Goal: Task Accomplishment & Management: Manage account settings

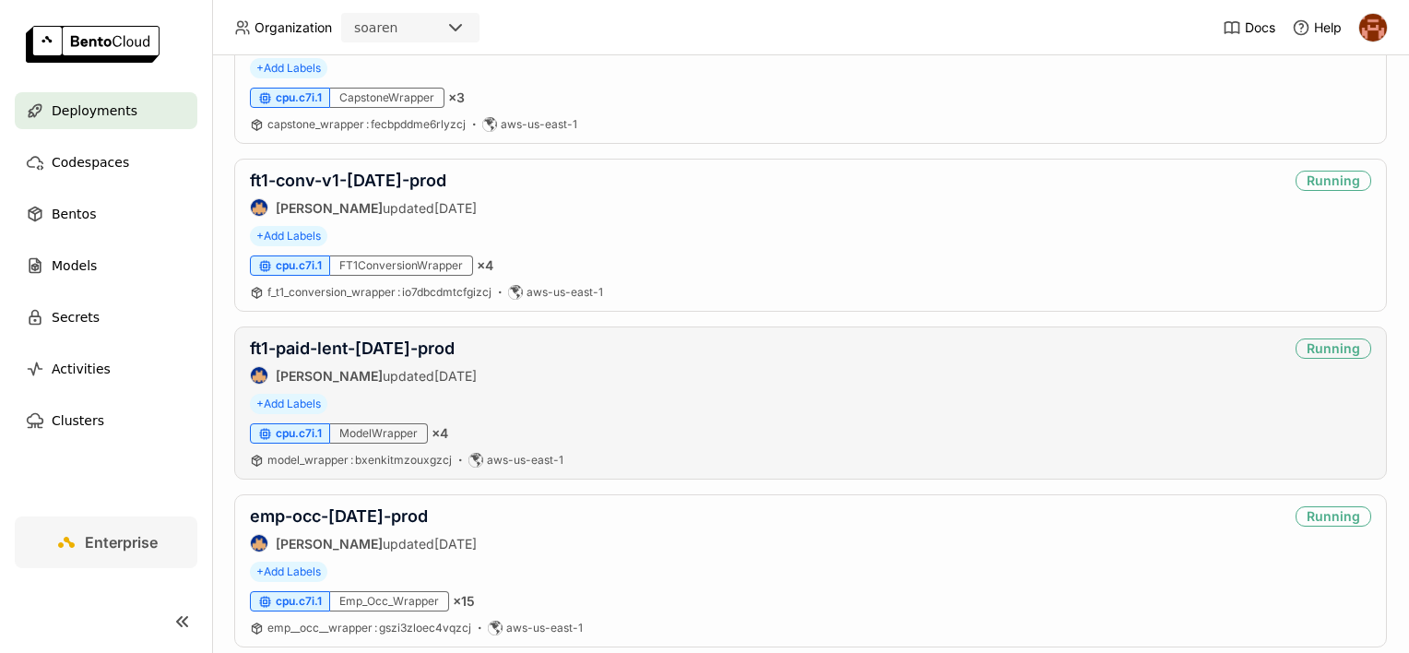
scroll to position [1291, 0]
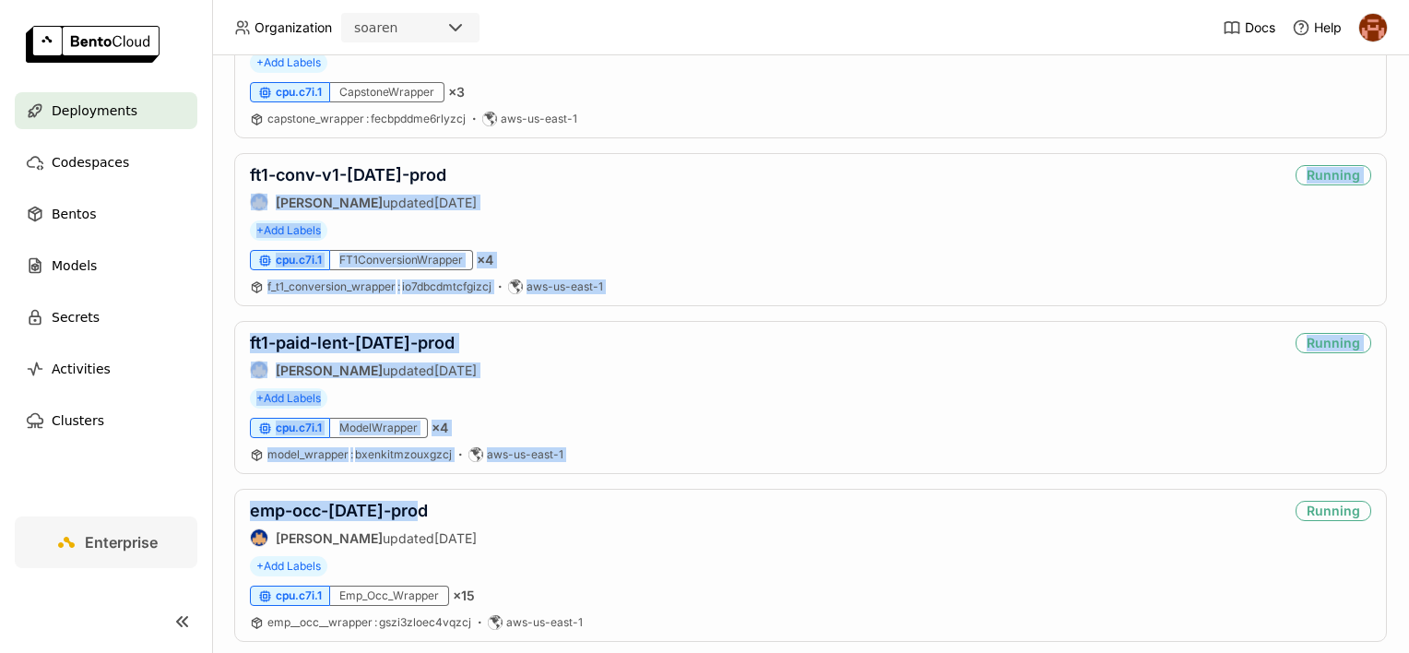
drag, startPoint x: 503, startPoint y: 476, endPoint x: 226, endPoint y: 183, distance: 403.7
click at [226, 183] on div "Deployments Deploy your first model Welcome to BentoML! Let’s get you started b…" at bounding box center [810, 353] width 1197 height 597
drag, startPoint x: 226, startPoint y: 183, endPoint x: 225, endPoint y: 196, distance: 13.9
click at [225, 196] on div "Deployments Deploy your first model Welcome to BentoML! Let’s get you started b…" at bounding box center [810, 353] width 1197 height 597
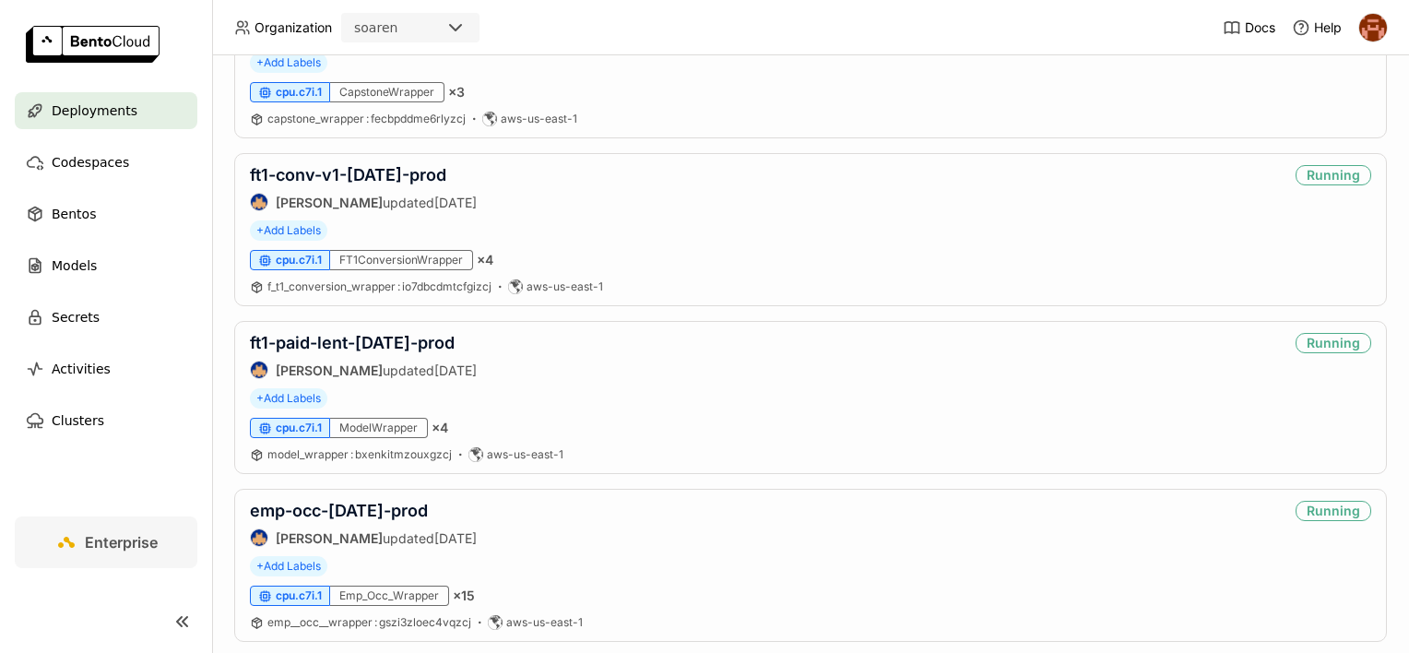
click at [227, 170] on div "Deployments Deploy your first model Welcome to BentoML! Let’s get you started b…" at bounding box center [810, 353] width 1197 height 597
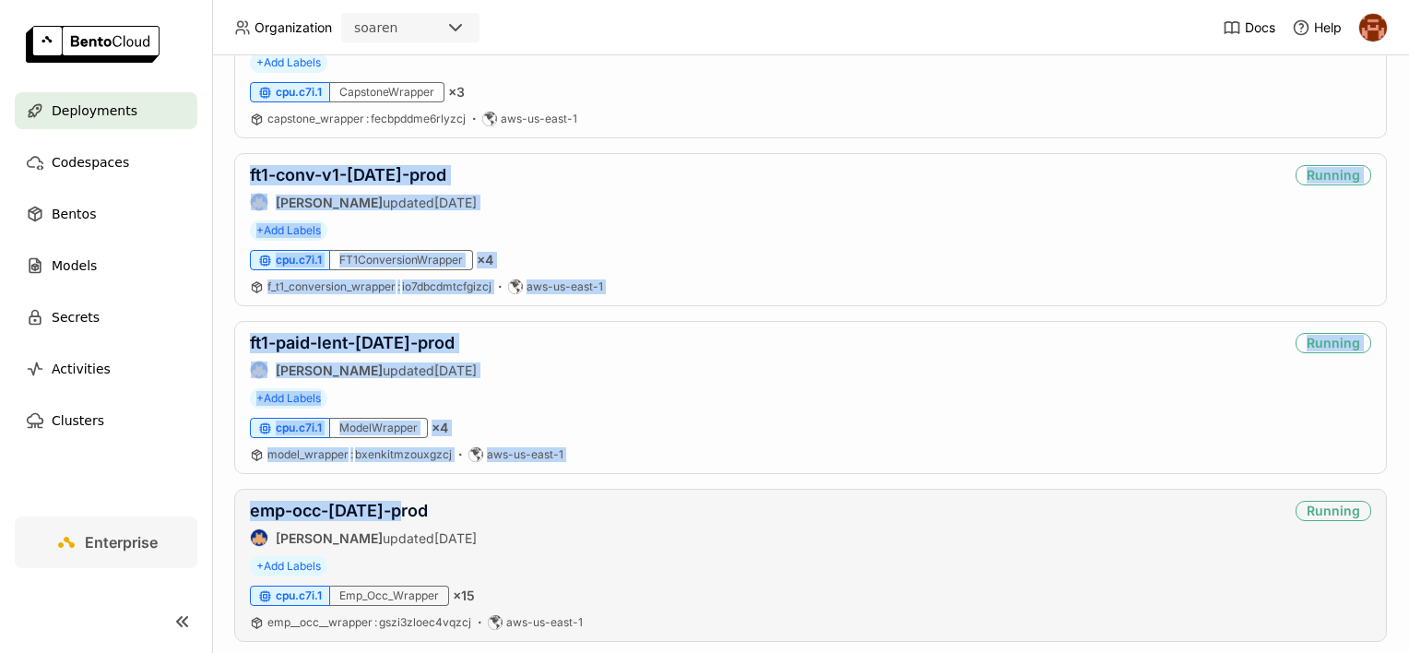
drag, startPoint x: 232, startPoint y: 153, endPoint x: 400, endPoint y: 490, distance: 376.1
click at [400, 490] on div "Deployments Deploy your first model Welcome to BentoML! Let’s get you started b…" at bounding box center [810, 353] width 1197 height 597
click at [232, 316] on div "Deployments Deploy your first model Welcome to BentoML! Let’s get you started b…" at bounding box center [810, 353] width 1197 height 597
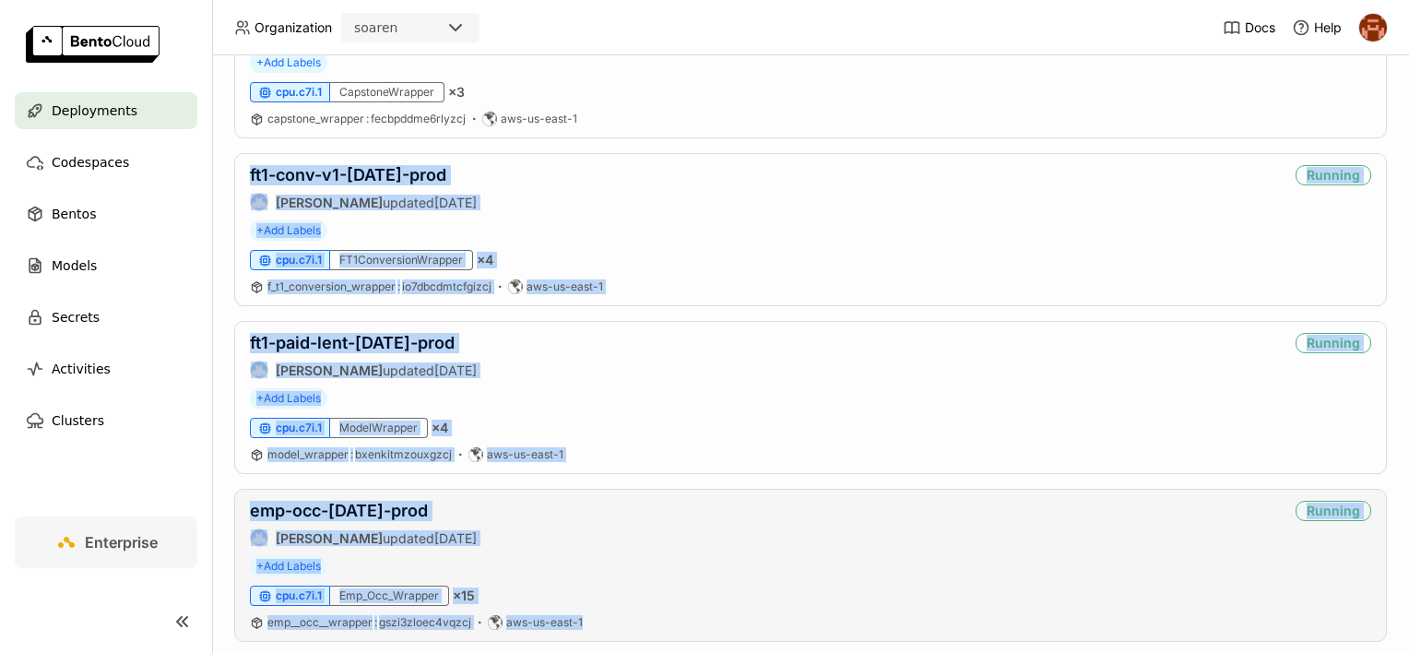
drag, startPoint x: 225, startPoint y: 159, endPoint x: 609, endPoint y: 629, distance: 607.4
click at [609, 629] on div "Deployments Deploy your first model Welcome to BentoML! Let’s get you started b…" at bounding box center [810, 353] width 1197 height 597
click at [226, 451] on div "Deployments Deploy your first model Welcome to BentoML! Let’s get you started b…" at bounding box center [810, 353] width 1197 height 597
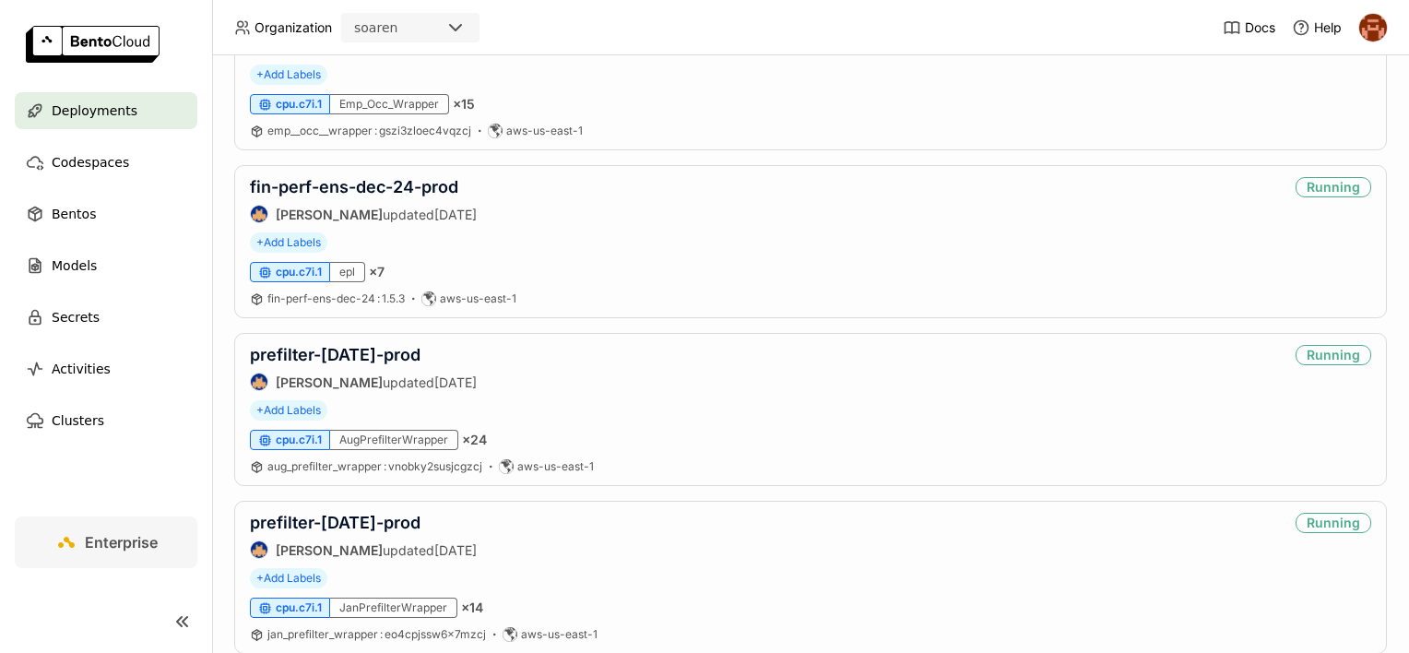
scroll to position [1752, 0]
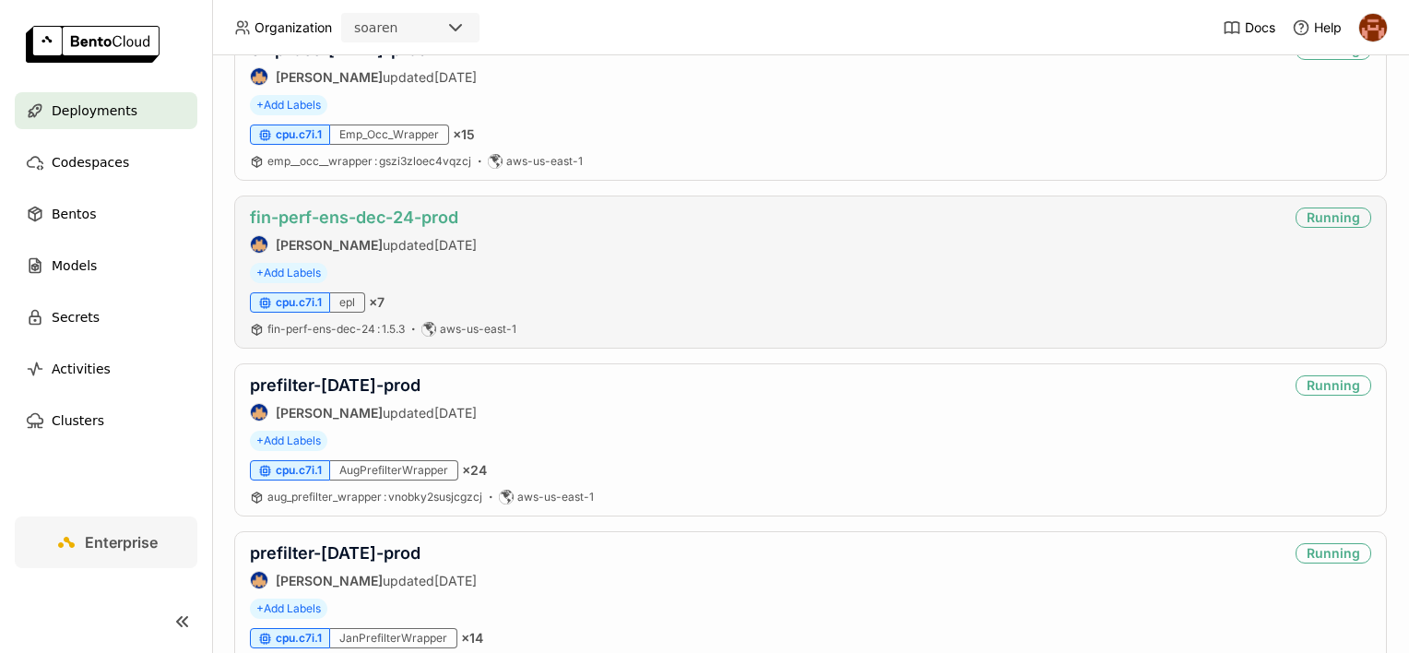
click at [314, 207] on link "fin-perf-ens-dec-24-prod" at bounding box center [354, 216] width 208 height 19
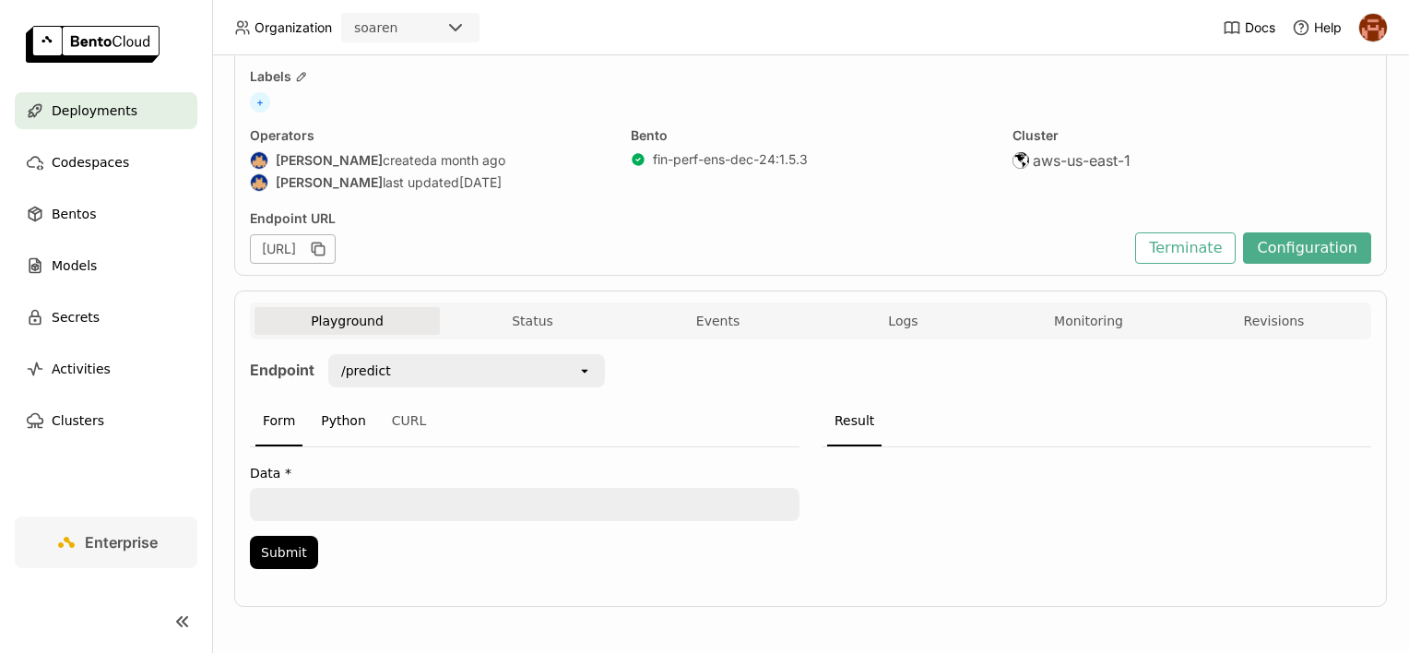
click at [359, 417] on div "Python" at bounding box center [344, 421] width 60 height 50
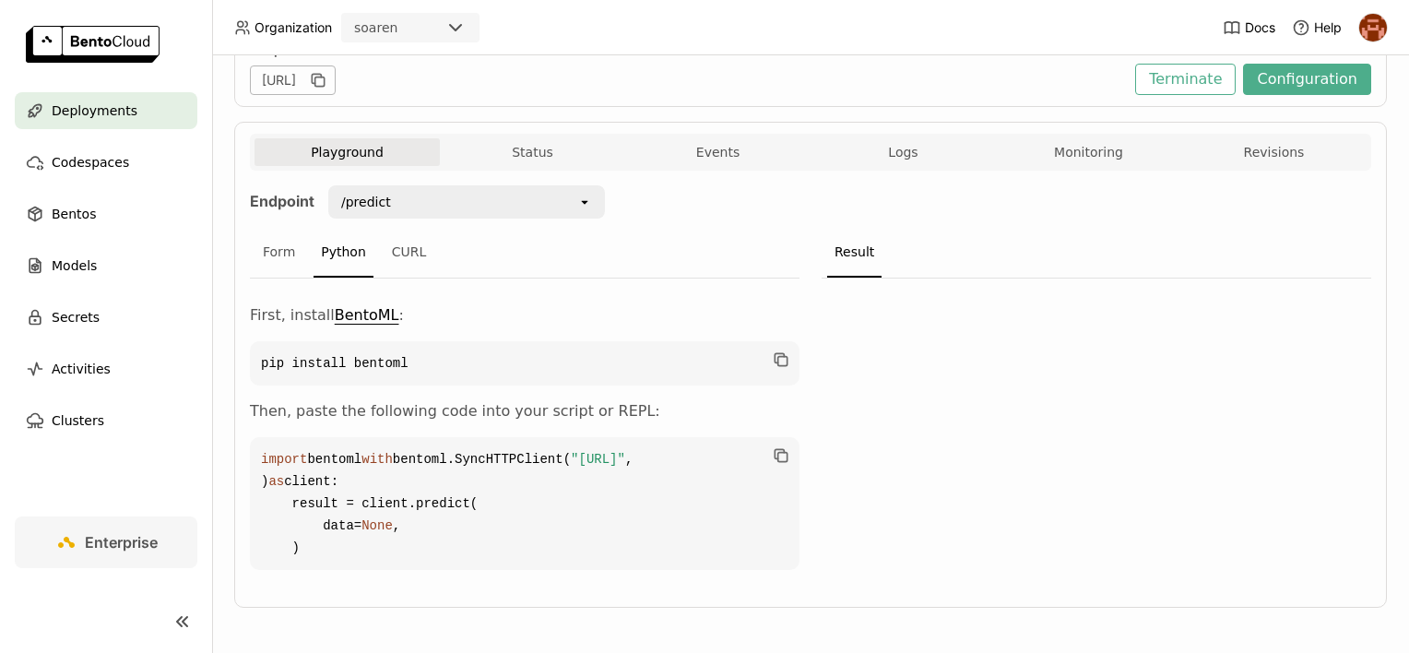
scroll to position [281, 0]
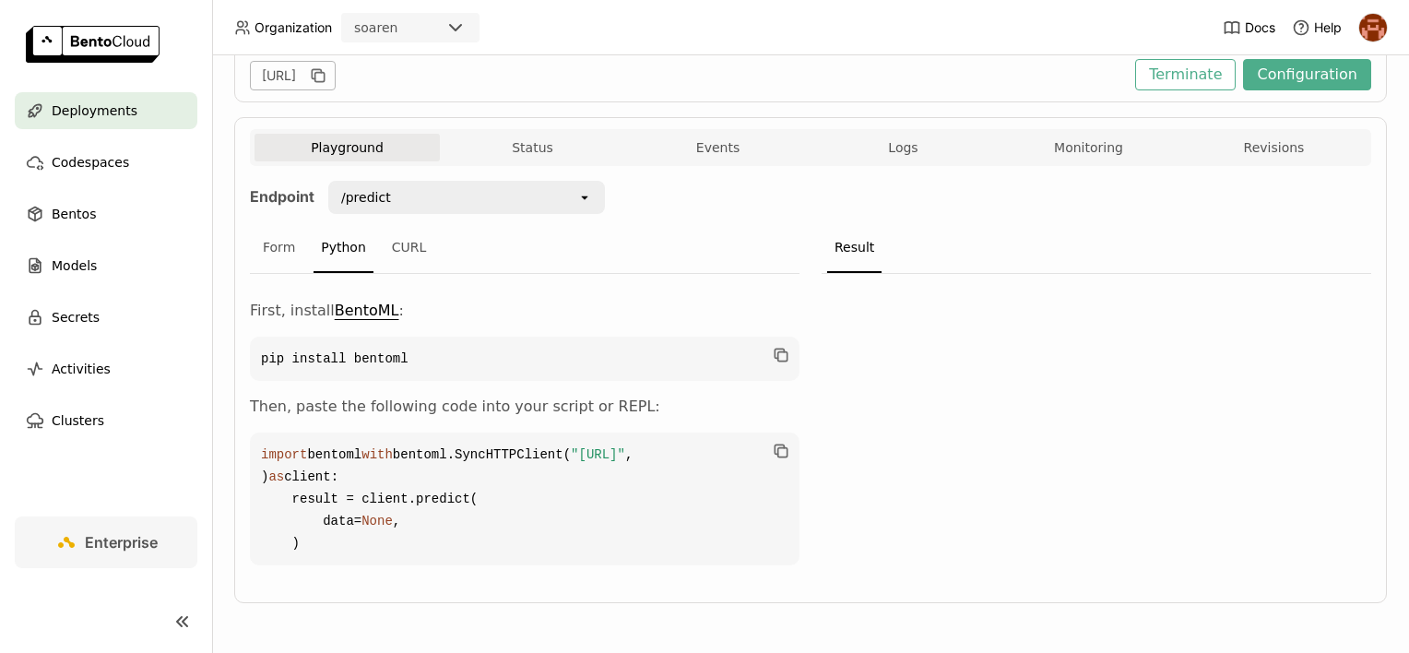
drag, startPoint x: 704, startPoint y: 506, endPoint x: 263, endPoint y: 509, distance: 440.8
click at [263, 509] on code "import bentoml with bentoml.SyncHTTPClient( "https://fin-perf-ens-dec-24-prod.s…" at bounding box center [525, 498] width 550 height 133
copy code ""https://fin-perf-ens-dec-24-prod.soaren-aue1.bentoml.ai" ,"
click at [892, 444] on div at bounding box center [1097, 425] width 550 height 302
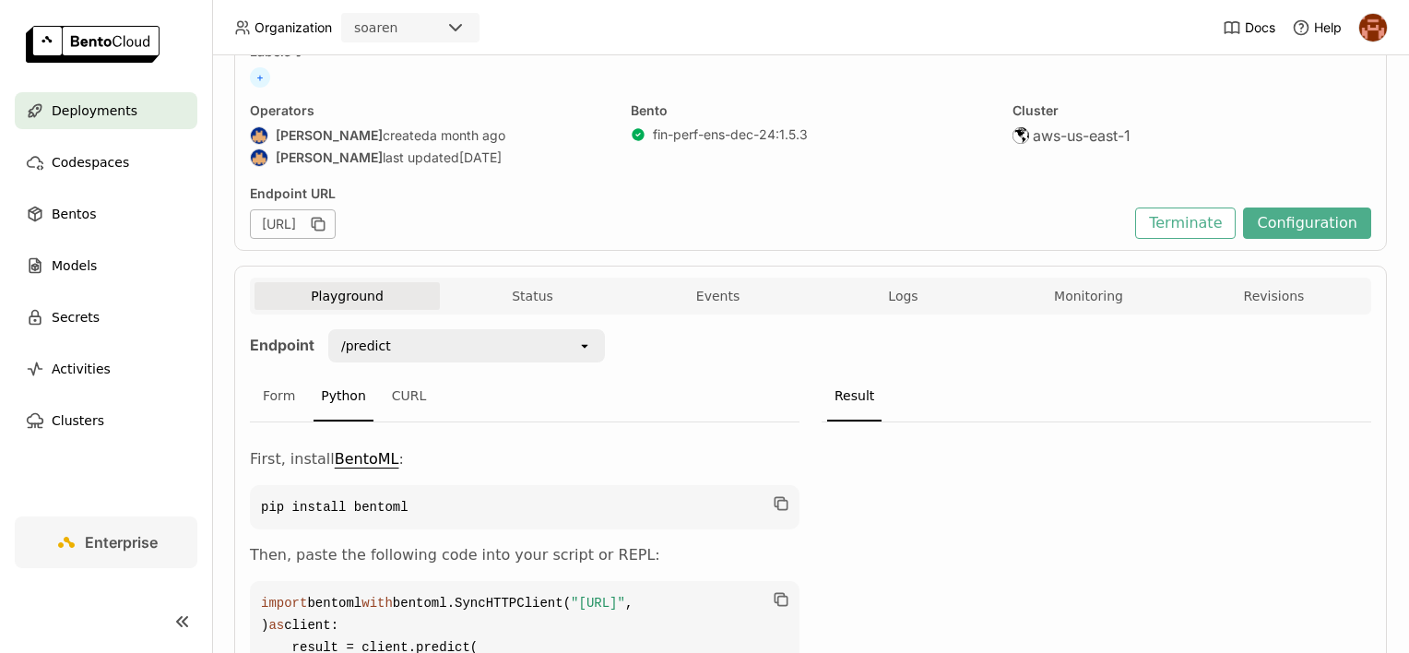
scroll to position [149, 0]
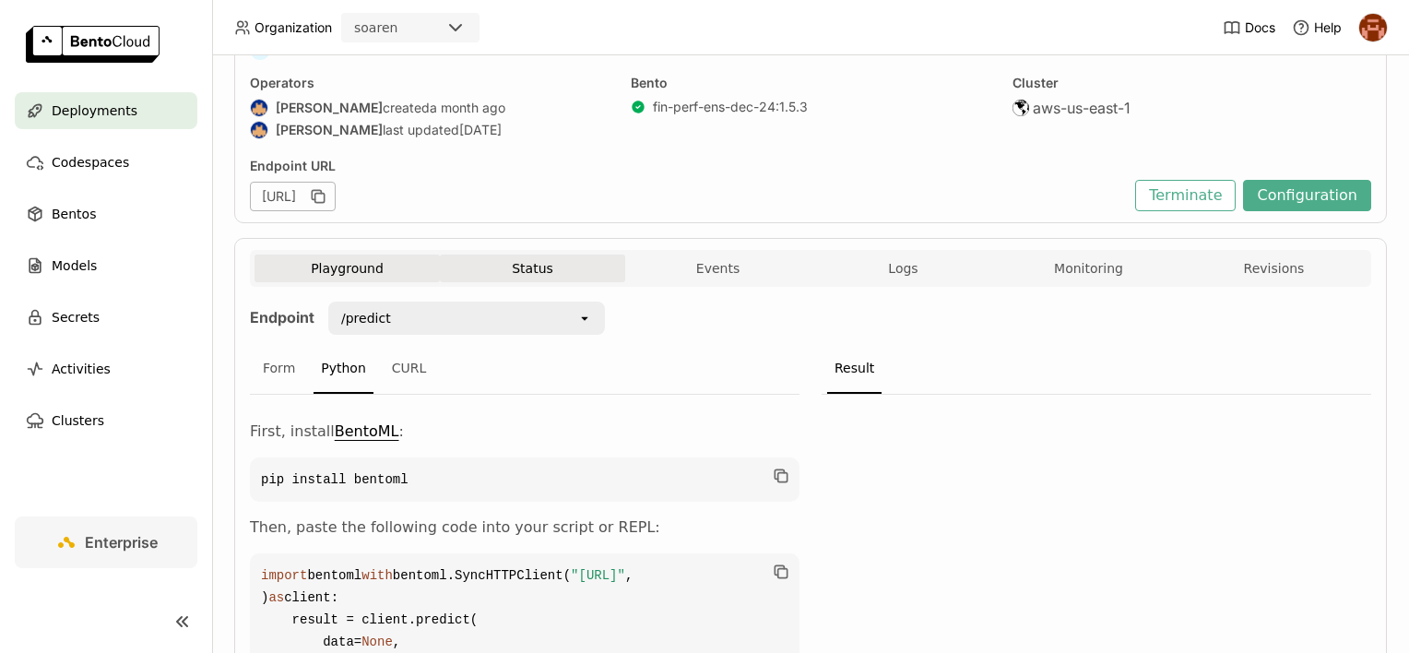
click at [671, 269] on button "Events" at bounding box center [717, 268] width 185 height 28
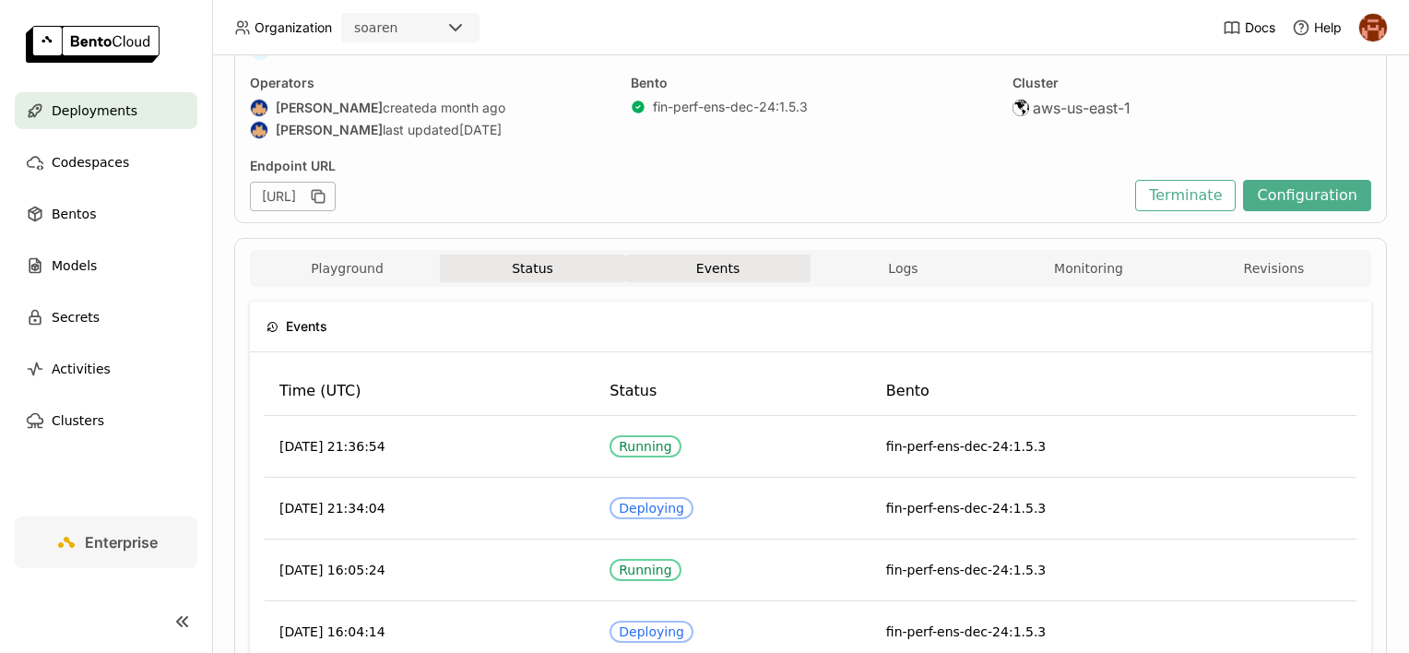
click at [548, 258] on button "Status" at bounding box center [532, 268] width 185 height 28
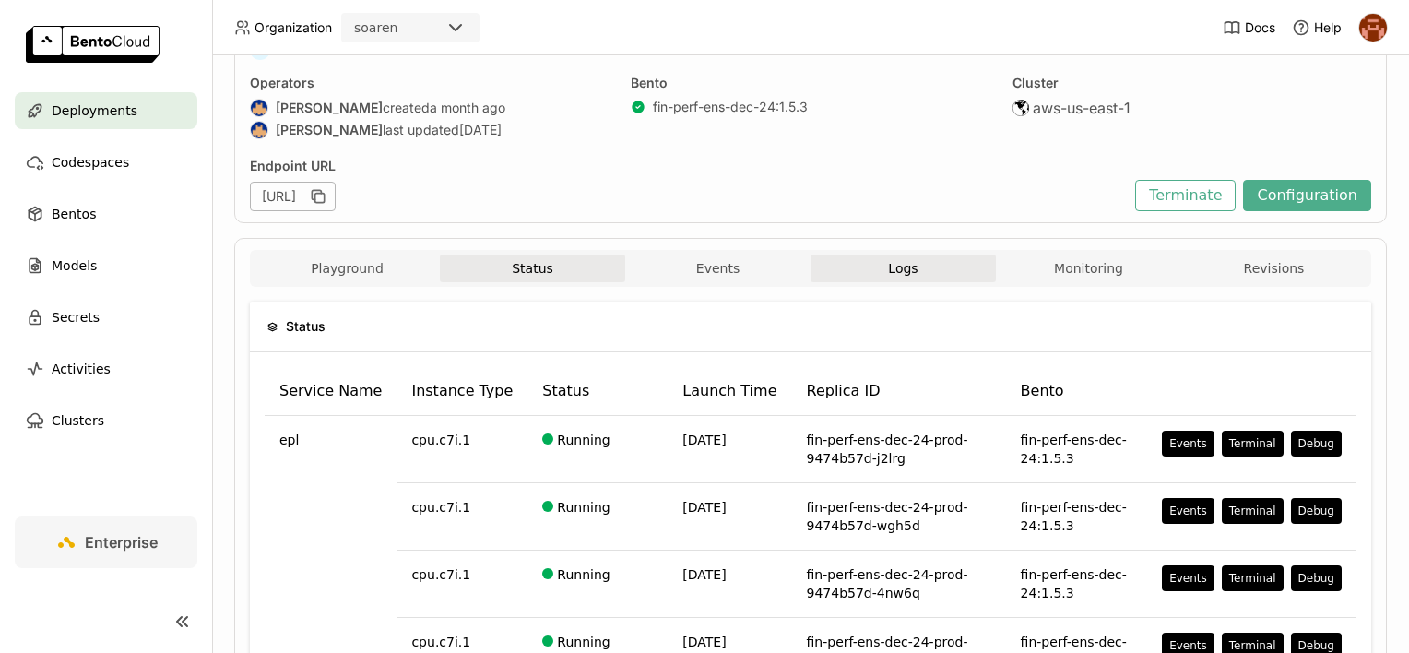
click at [888, 260] on span "Logs" at bounding box center [903, 268] width 30 height 17
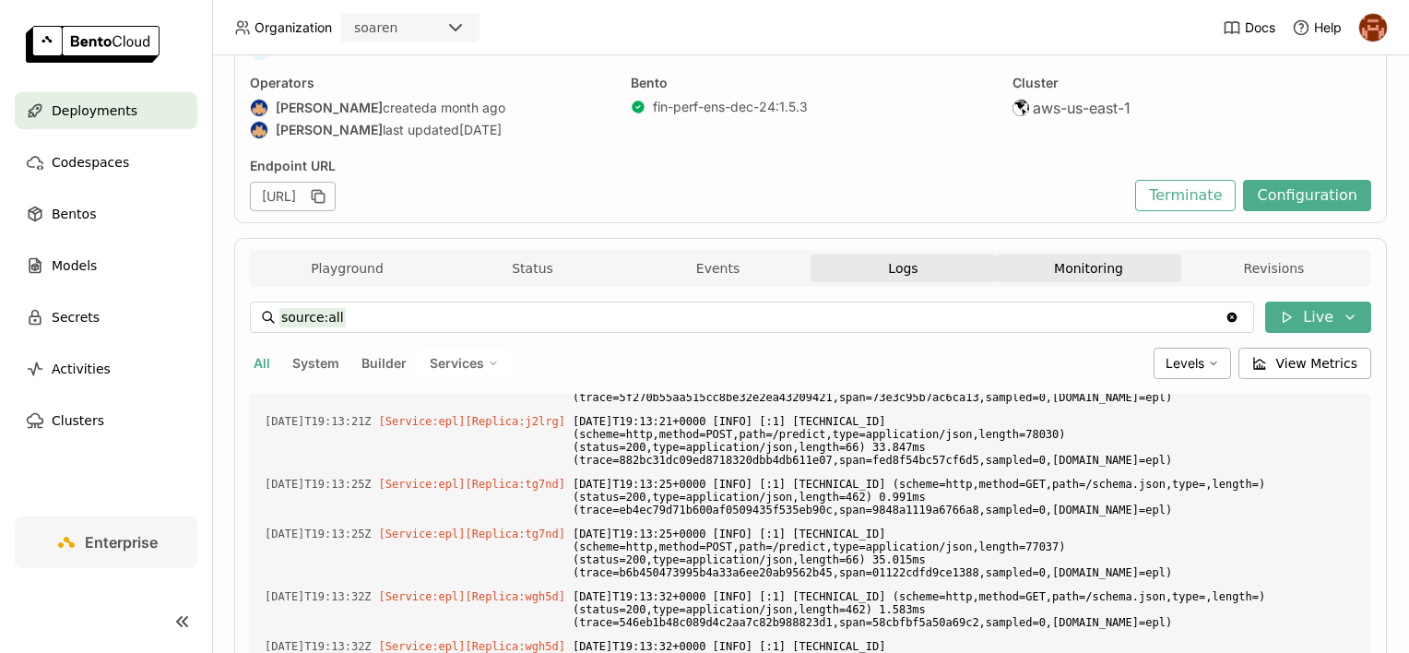
scroll to position [16879, 0]
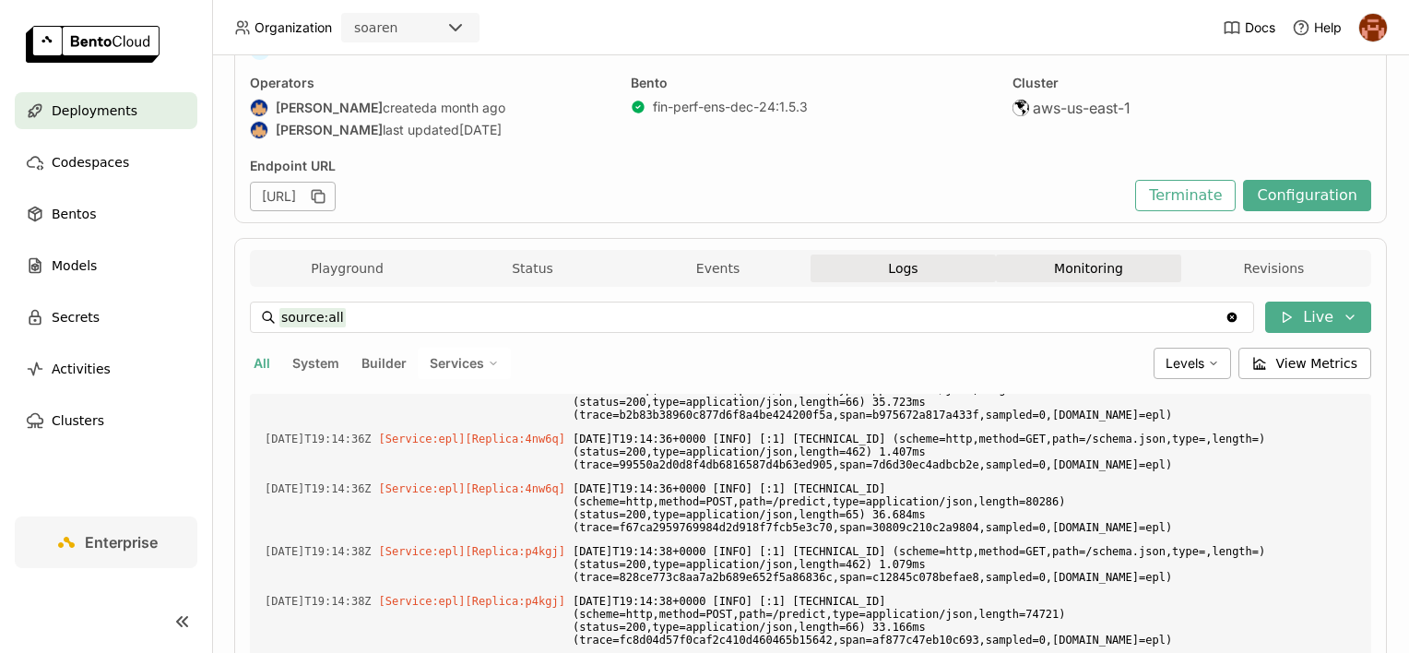
click at [1040, 264] on button "Monitoring" at bounding box center [1088, 268] width 185 height 28
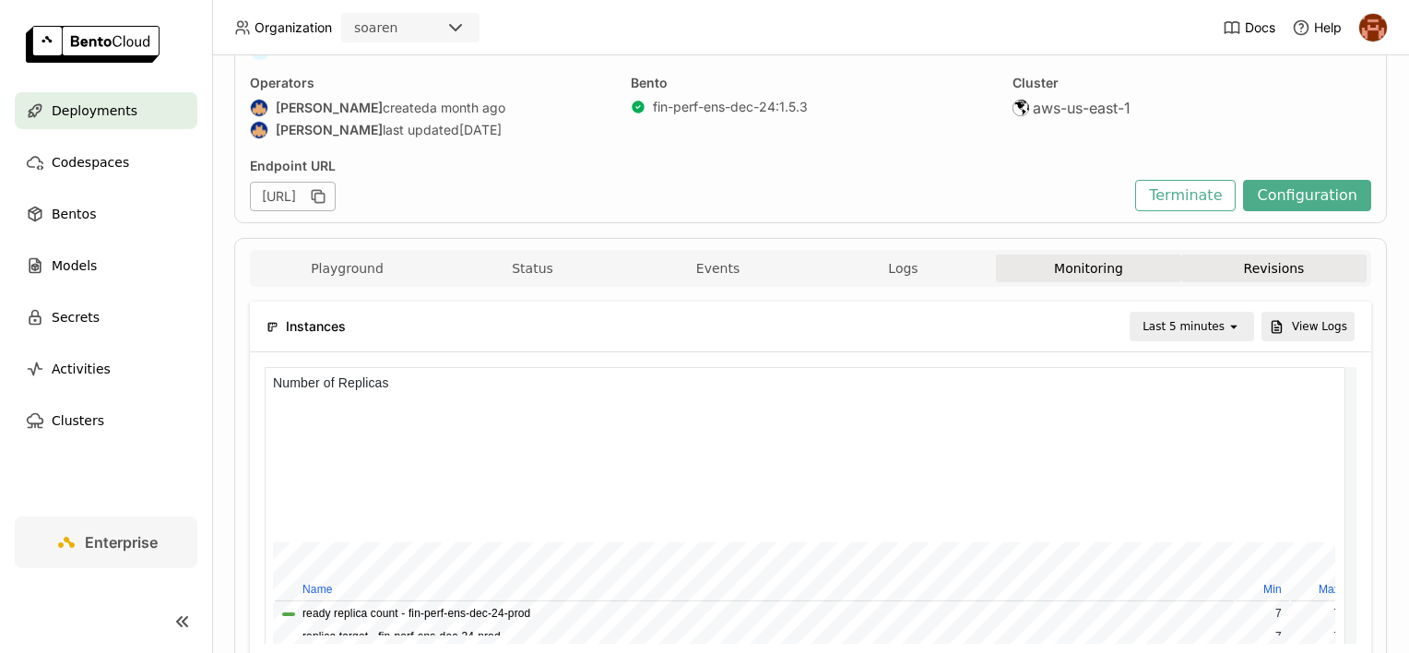
click at [1237, 260] on button "Revisions" at bounding box center [1273, 268] width 185 height 28
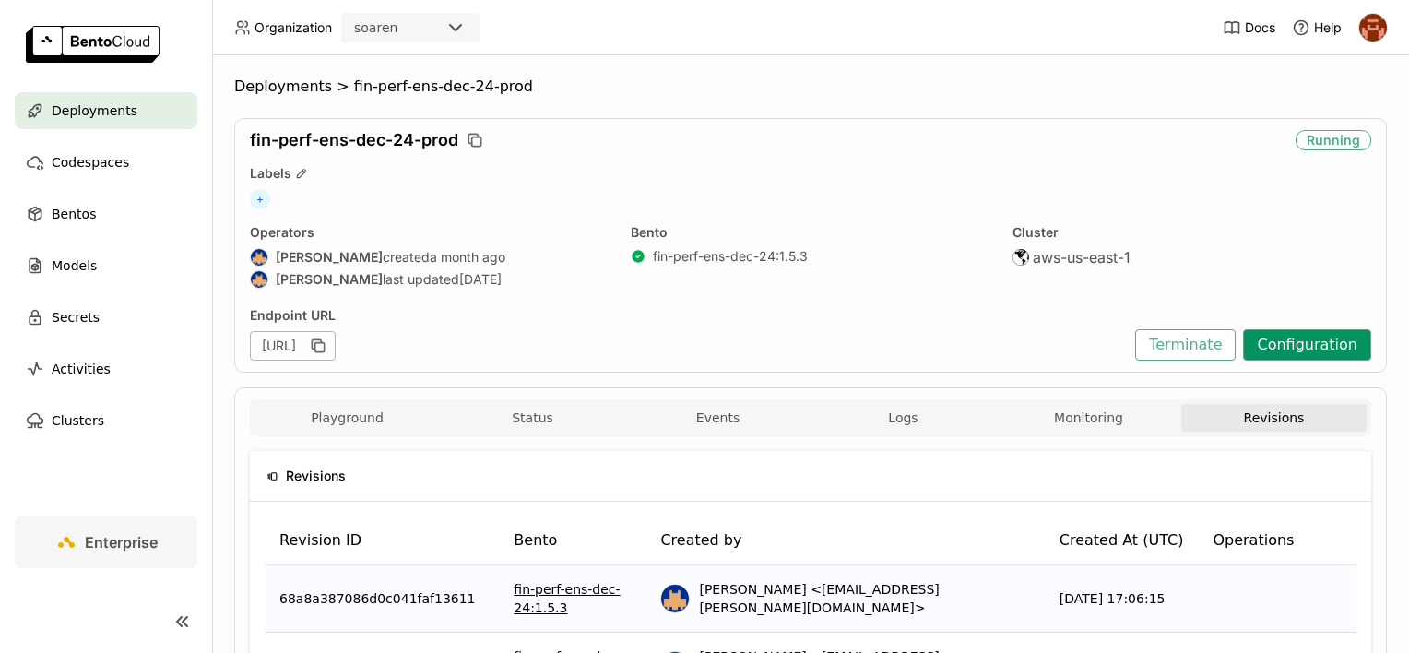
click at [1271, 329] on button "Configuration" at bounding box center [1307, 344] width 128 height 31
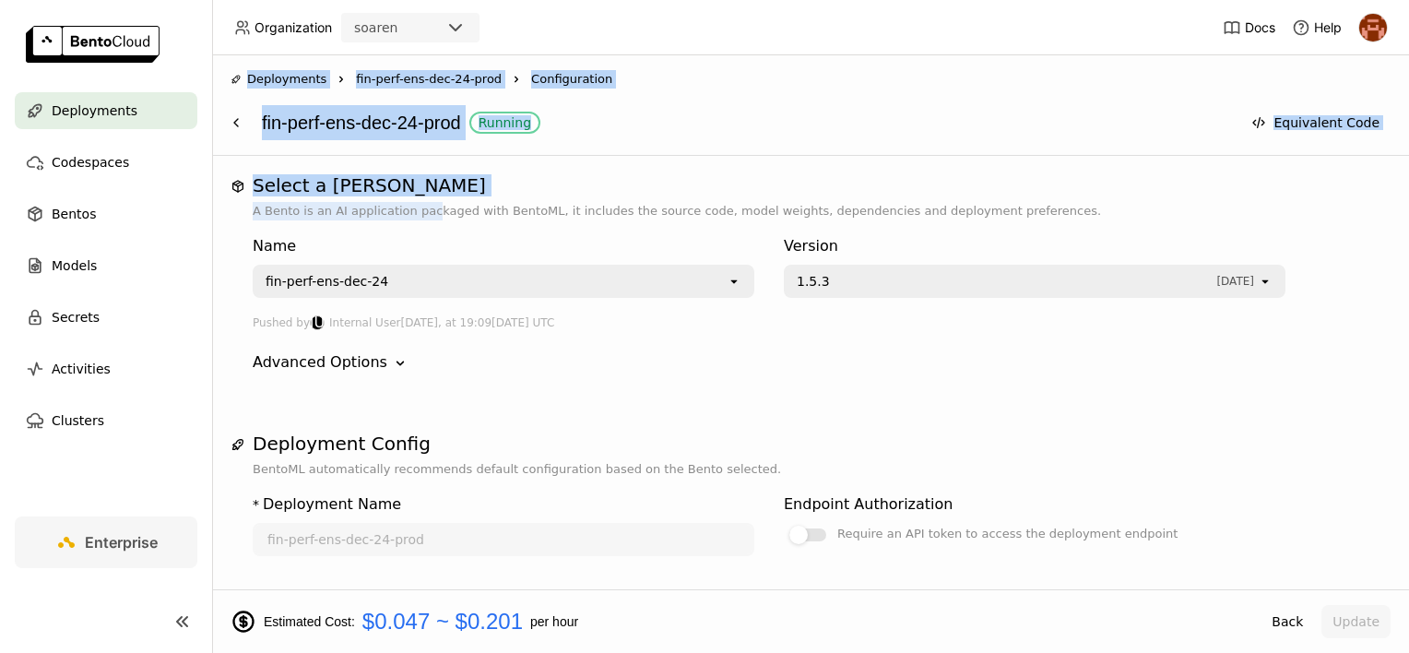
drag, startPoint x: 418, startPoint y: 214, endPoint x: 240, endPoint y: 69, distance: 229.4
click at [240, 69] on div "Deployments Right fin-perf-ens-dec-24-prod Right Configuration fin-perf-ens-dec…" at bounding box center [810, 353] width 1197 height 597
click at [814, 195] on h1 "Select a Bento" at bounding box center [811, 185] width 1116 height 22
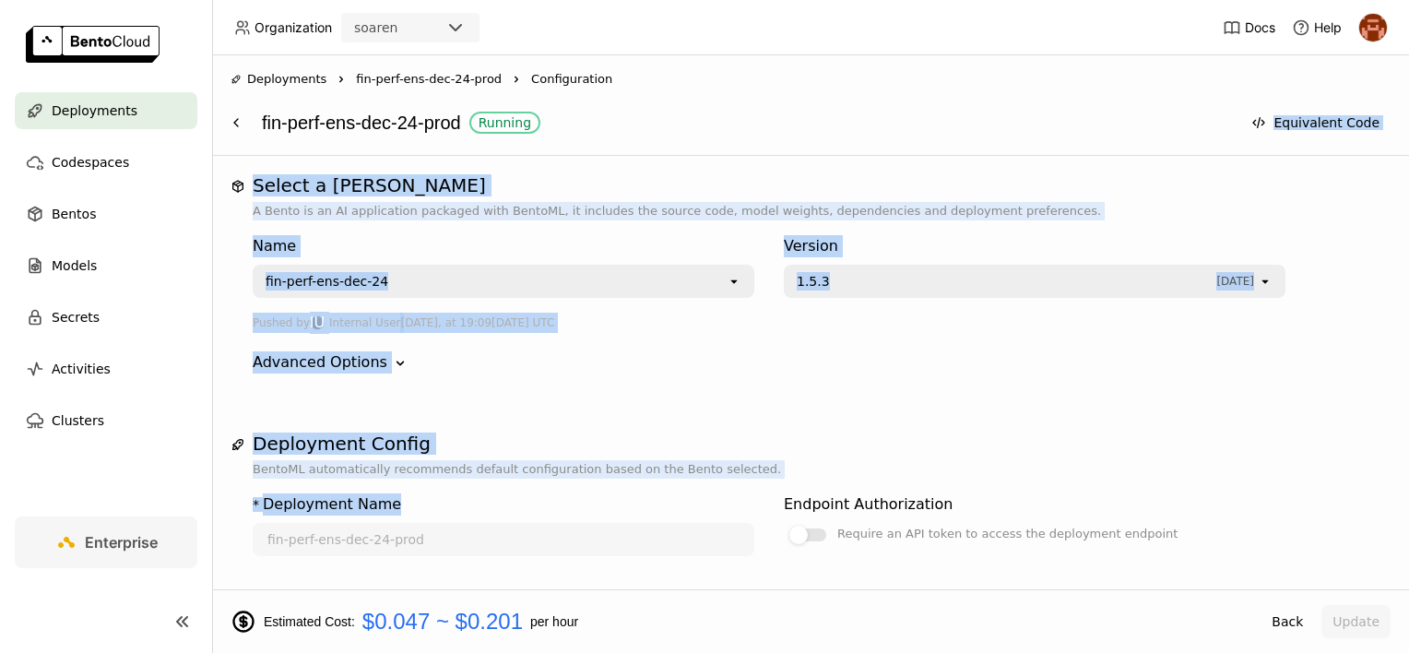
drag, startPoint x: 722, startPoint y: 151, endPoint x: 741, endPoint y: 520, distance: 369.3
click at [741, 520] on div "Deployments Right fin-perf-ens-dec-24-prod Right Configuration fin-perf-ens-dec…" at bounding box center [810, 353] width 1197 height 597
drag, startPoint x: 741, startPoint y: 520, endPoint x: 611, endPoint y: 370, distance: 198.7
click at [611, 370] on div "Advanced Options Down" at bounding box center [811, 362] width 1116 height 22
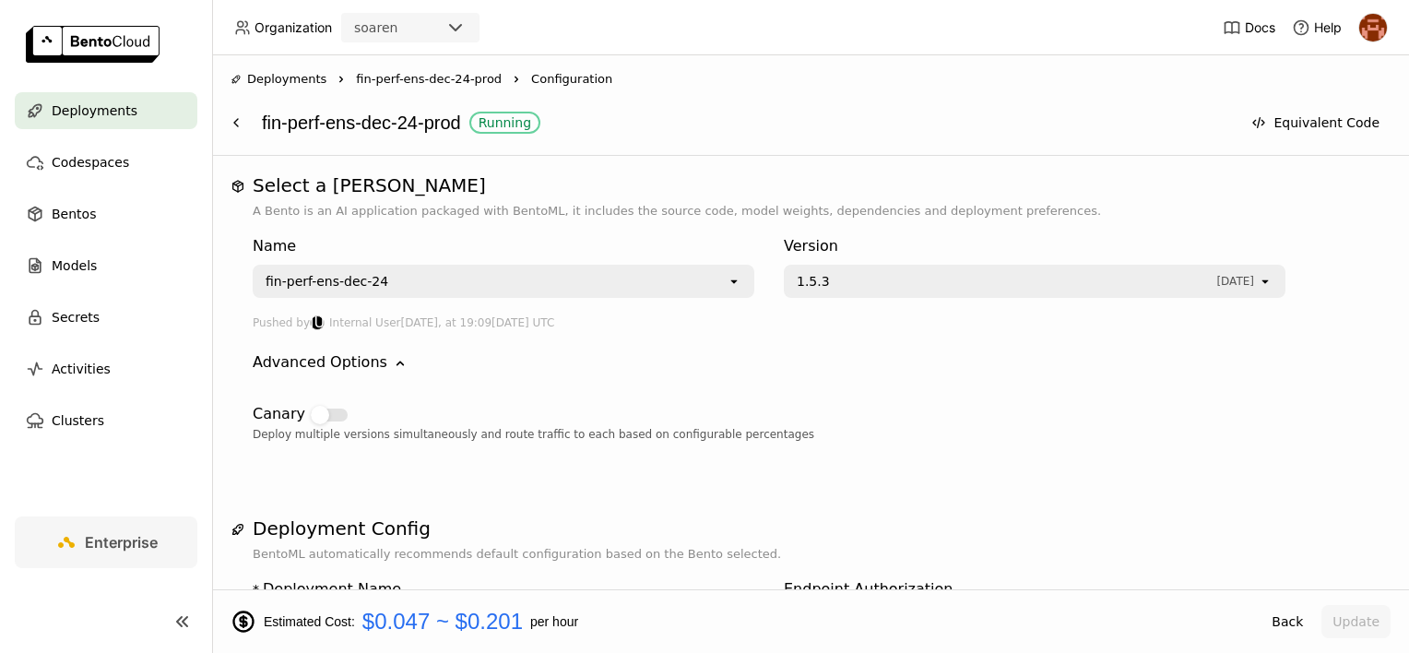
click at [760, 106] on div "fin-perf-ens-dec-24-prod Running" at bounding box center [746, 122] width 969 height 35
click at [395, 365] on icon "Down" at bounding box center [400, 363] width 18 height 18
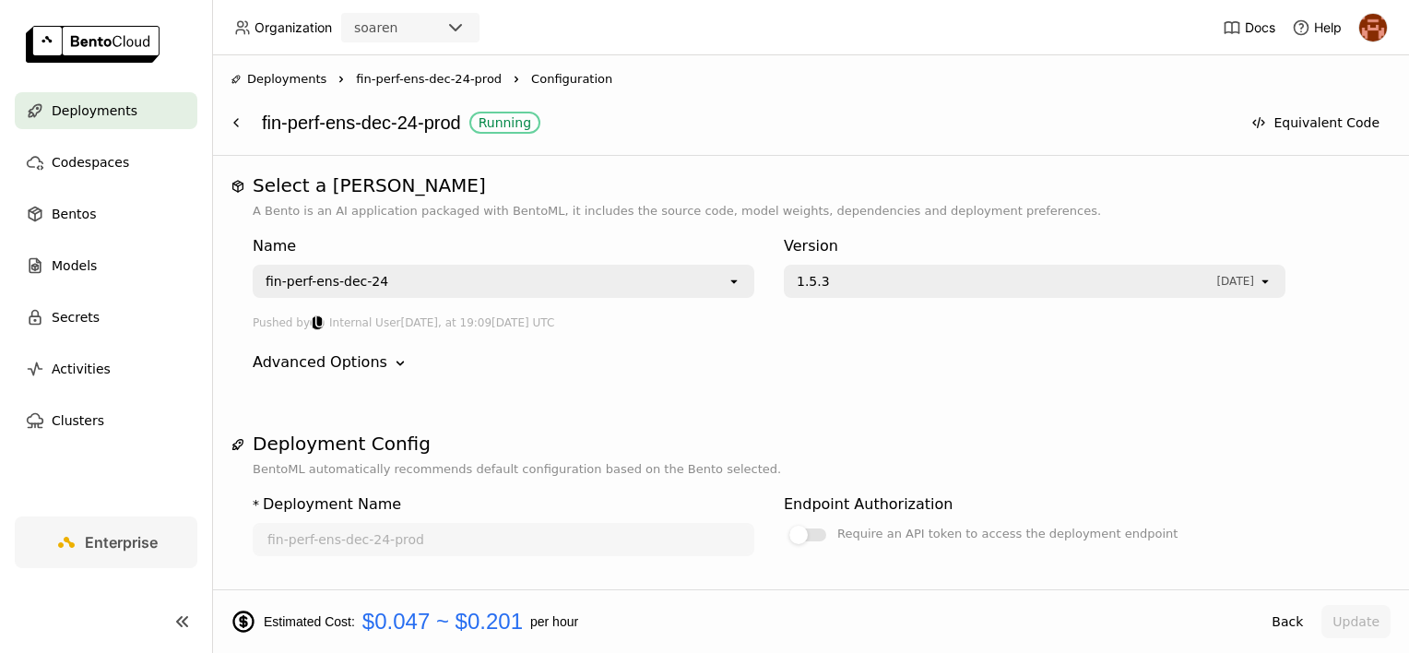
click at [395, 365] on icon "Down" at bounding box center [400, 363] width 18 height 18
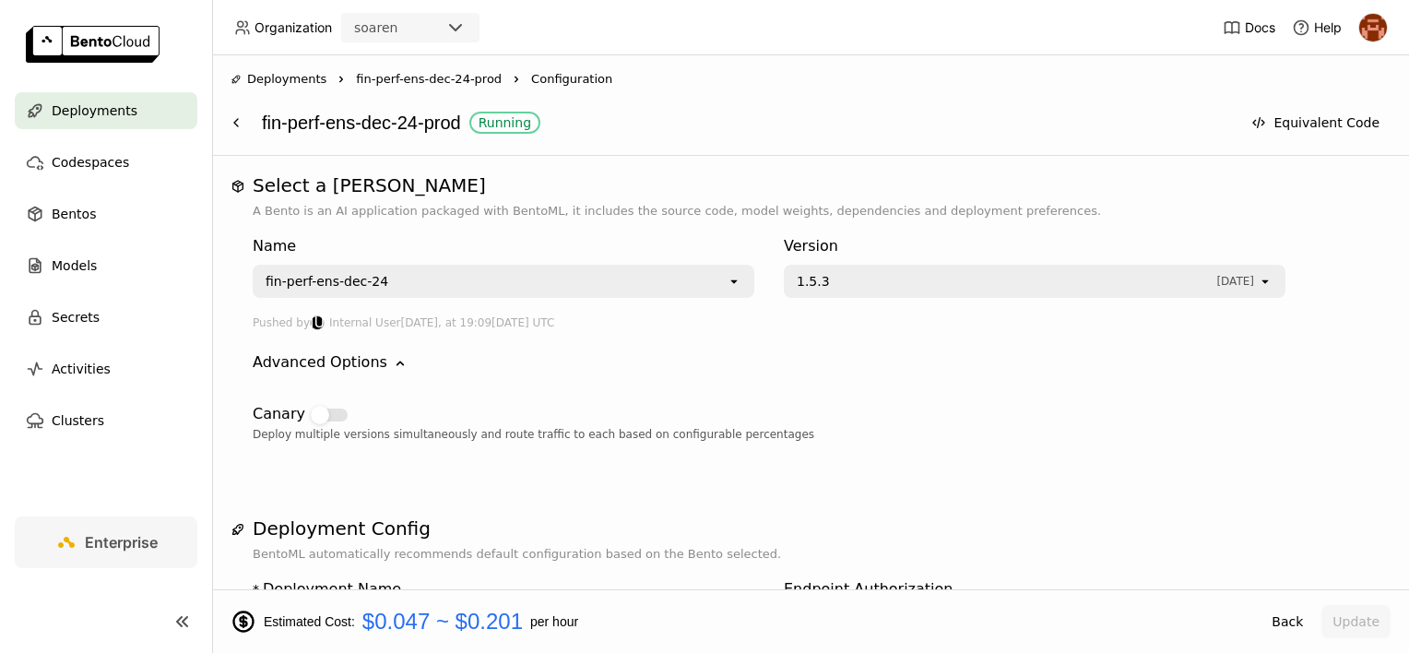
click at [398, 80] on span "fin-perf-ens-dec-24-prod" at bounding box center [429, 79] width 146 height 18
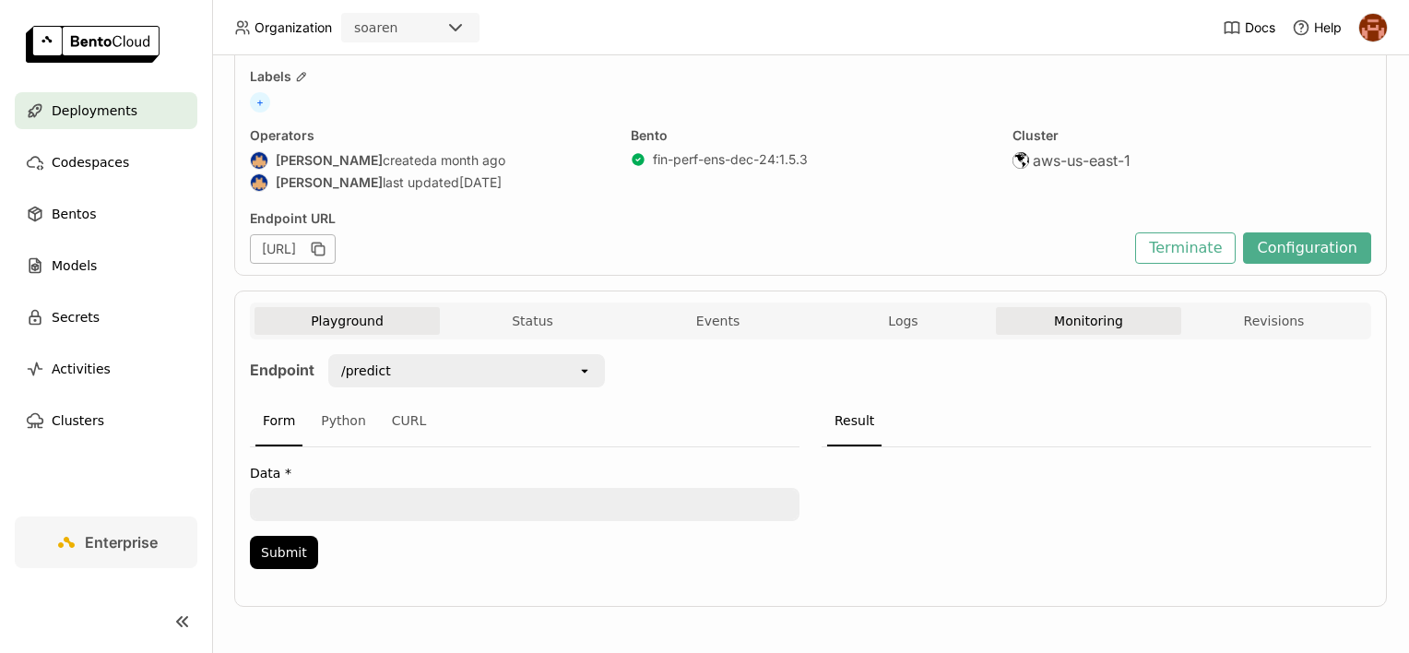
click at [1106, 317] on button "Monitoring" at bounding box center [1088, 321] width 185 height 28
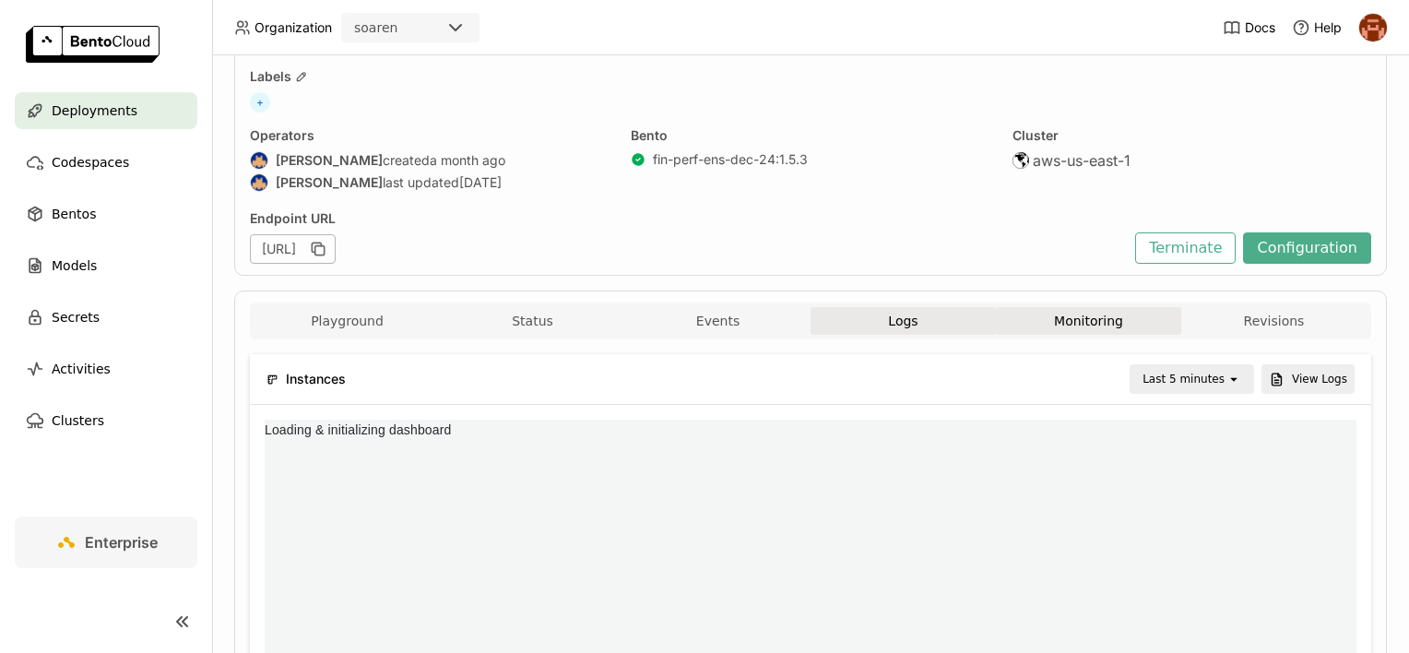
scroll to position [262, 1064]
click at [857, 317] on button "Logs" at bounding box center [902, 321] width 185 height 28
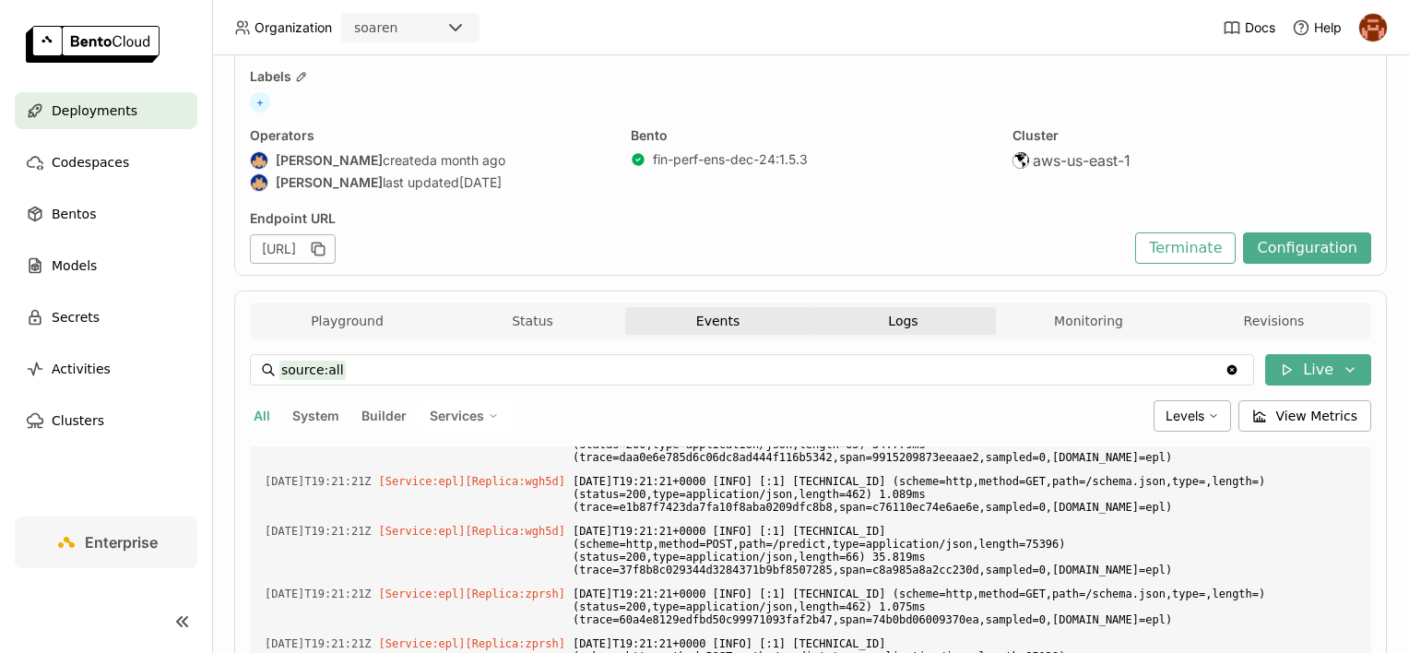
scroll to position [4610, 0]
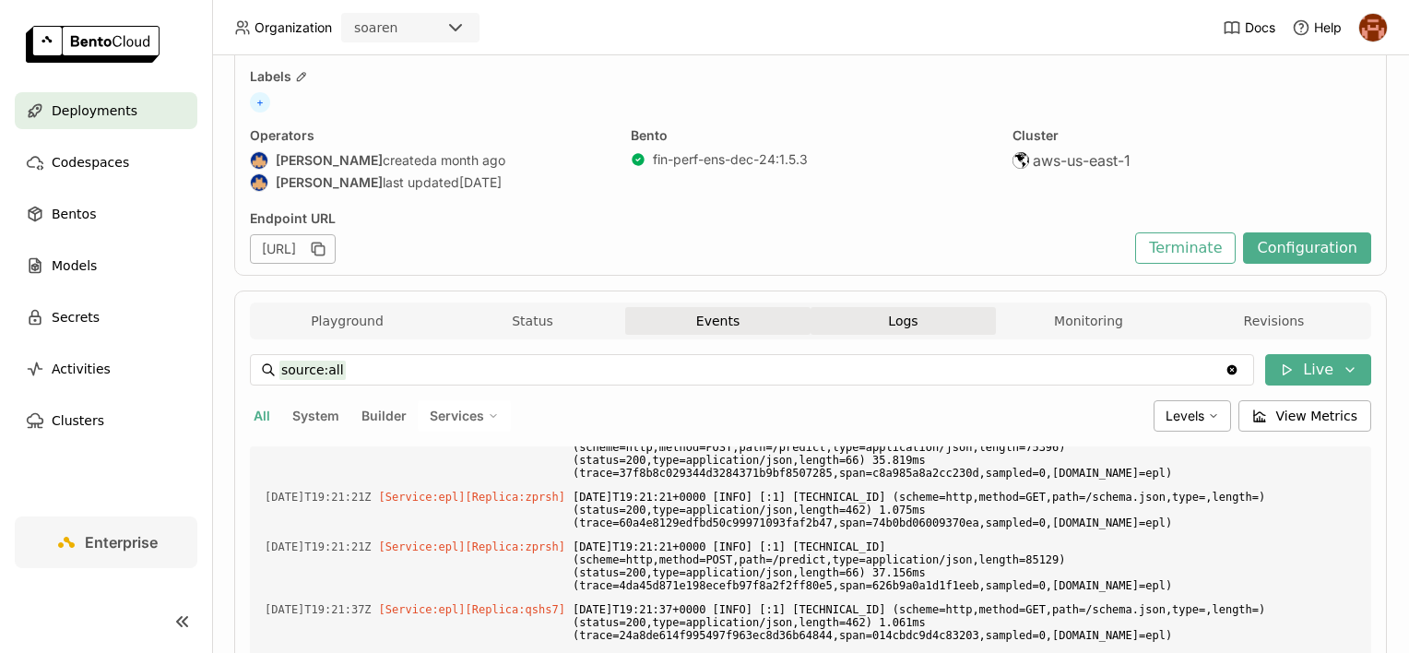
click at [742, 325] on button "Events" at bounding box center [717, 321] width 185 height 28
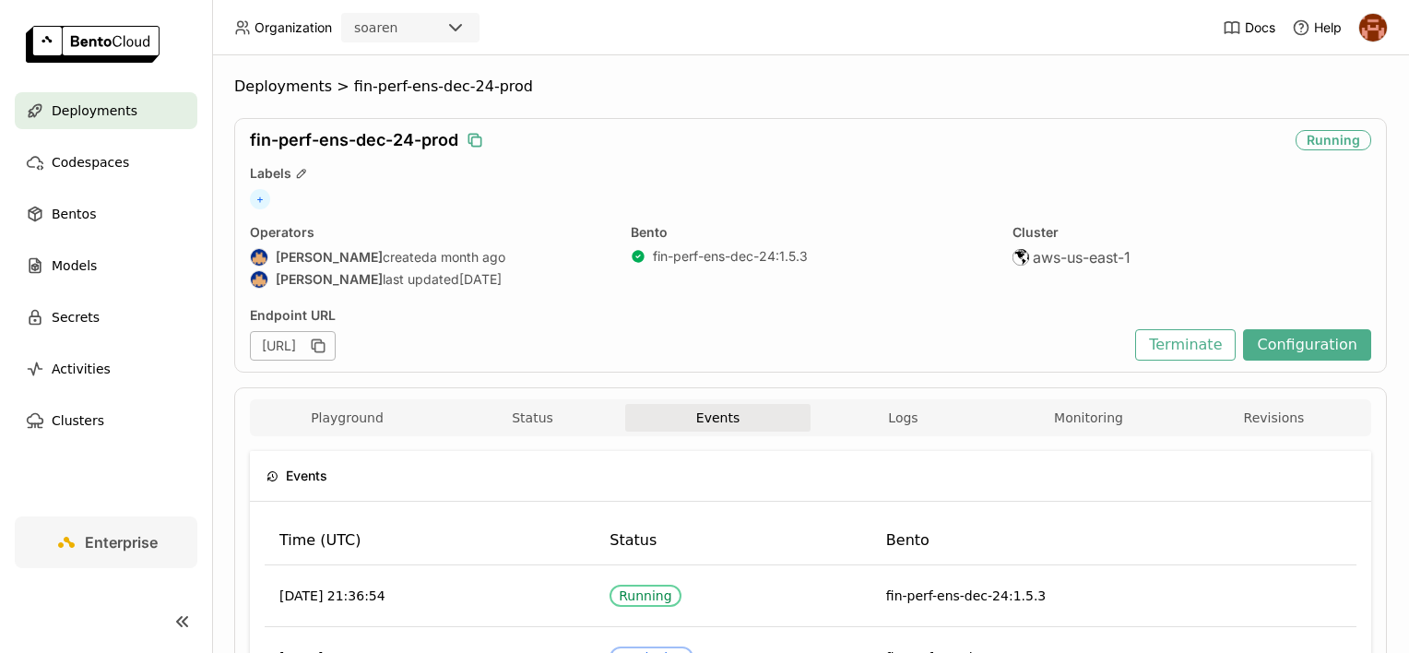
click at [474, 143] on icon "button" at bounding box center [475, 140] width 18 height 18
click at [497, 426] on button "Status" at bounding box center [532, 418] width 185 height 28
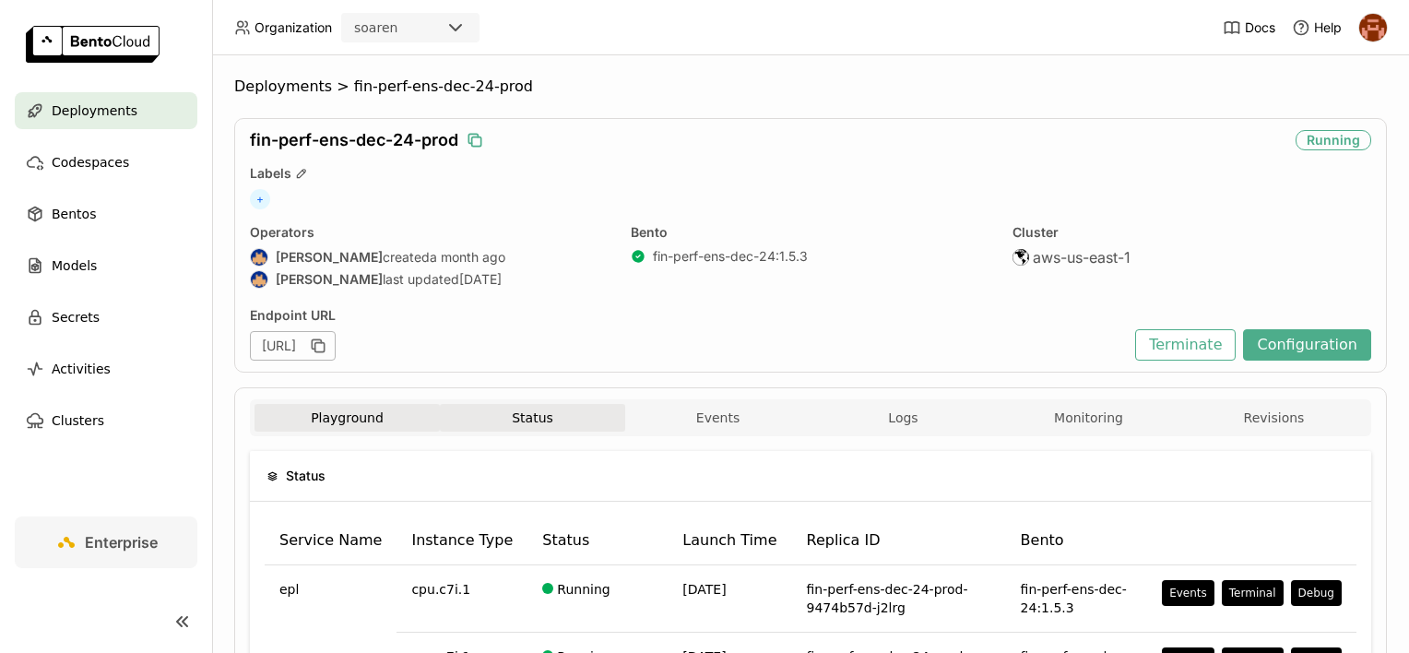
click at [409, 415] on button "Playground" at bounding box center [346, 418] width 185 height 28
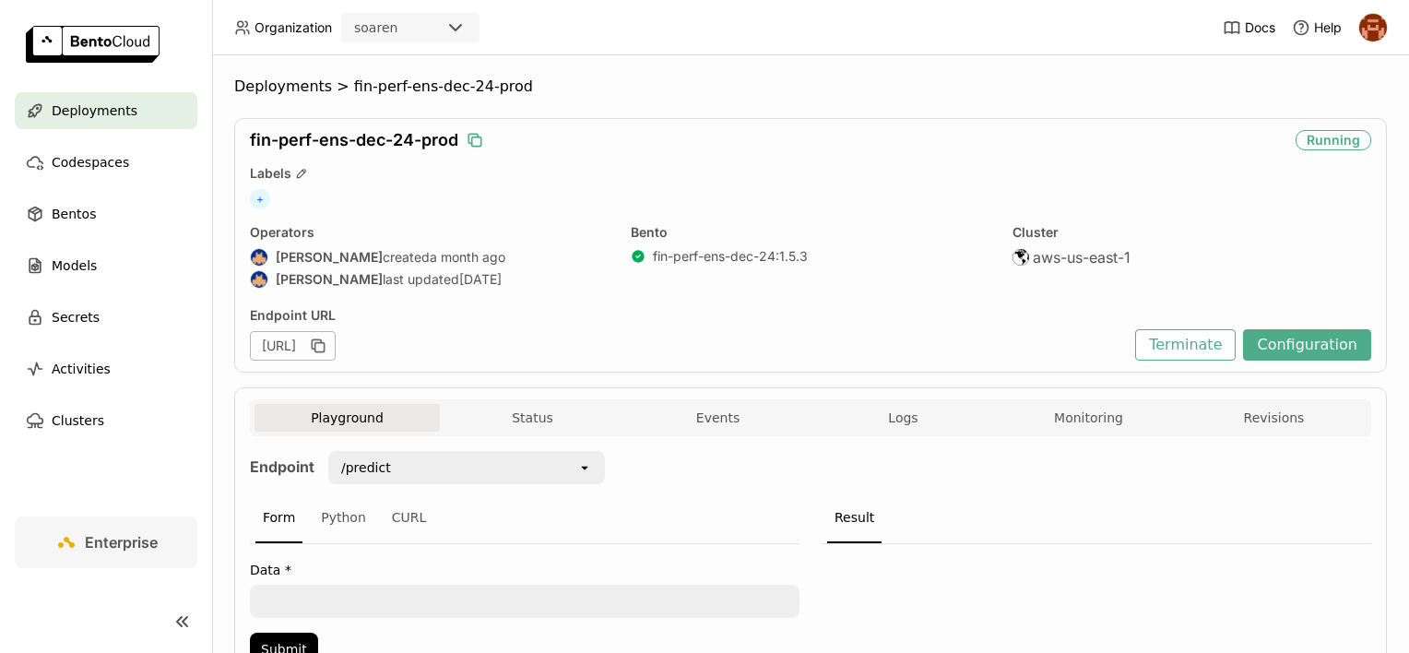
click at [538, 402] on div "Playground Status Events Logs Monitoring Revisions" at bounding box center [810, 417] width 1121 height 37
click at [535, 420] on button "Status" at bounding box center [532, 418] width 185 height 28
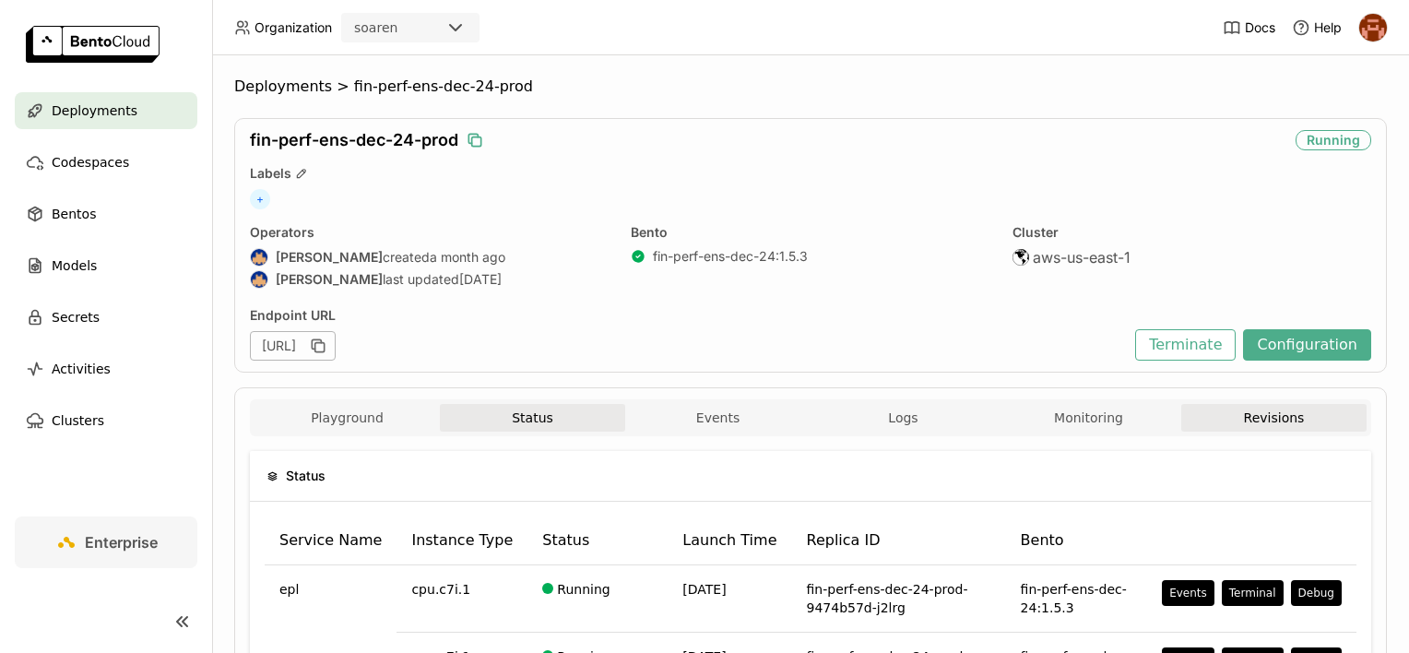
click at [1243, 420] on button "Revisions" at bounding box center [1273, 418] width 185 height 28
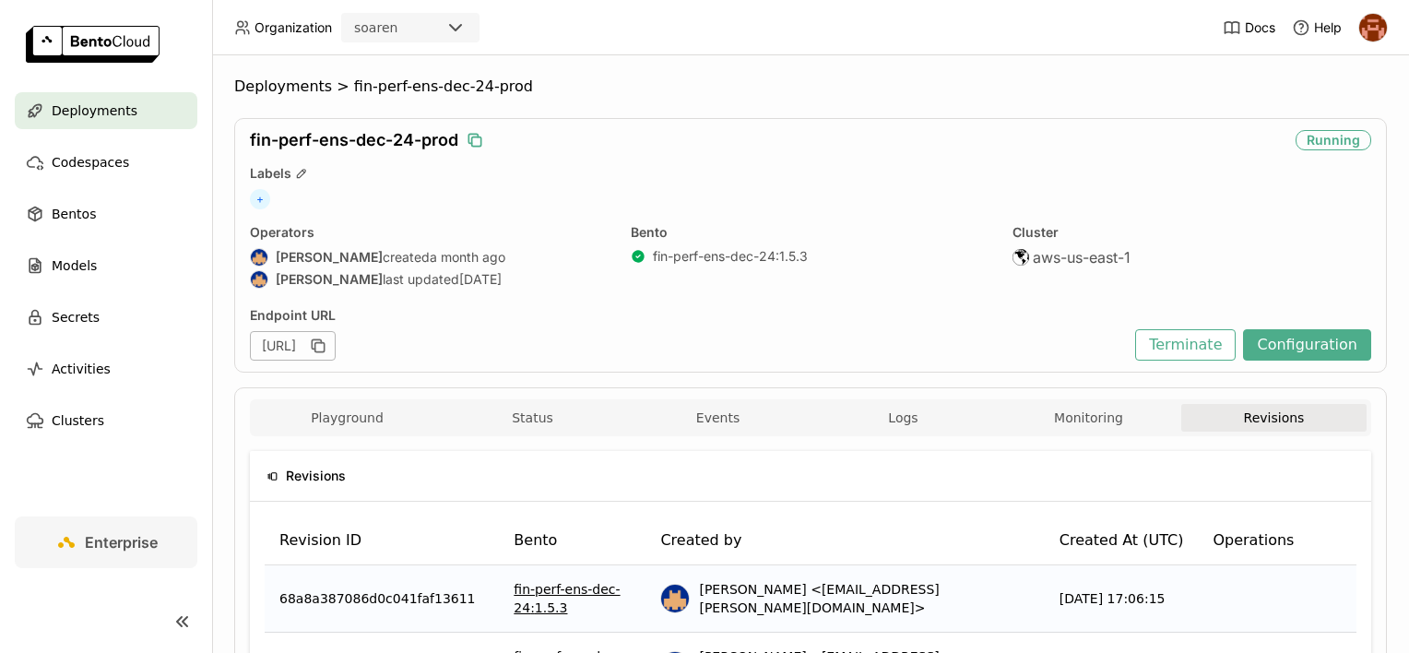
click at [566, 599] on link "fin-perf-ens-dec-24 : 1.5.3" at bounding box center [572, 598] width 117 height 37
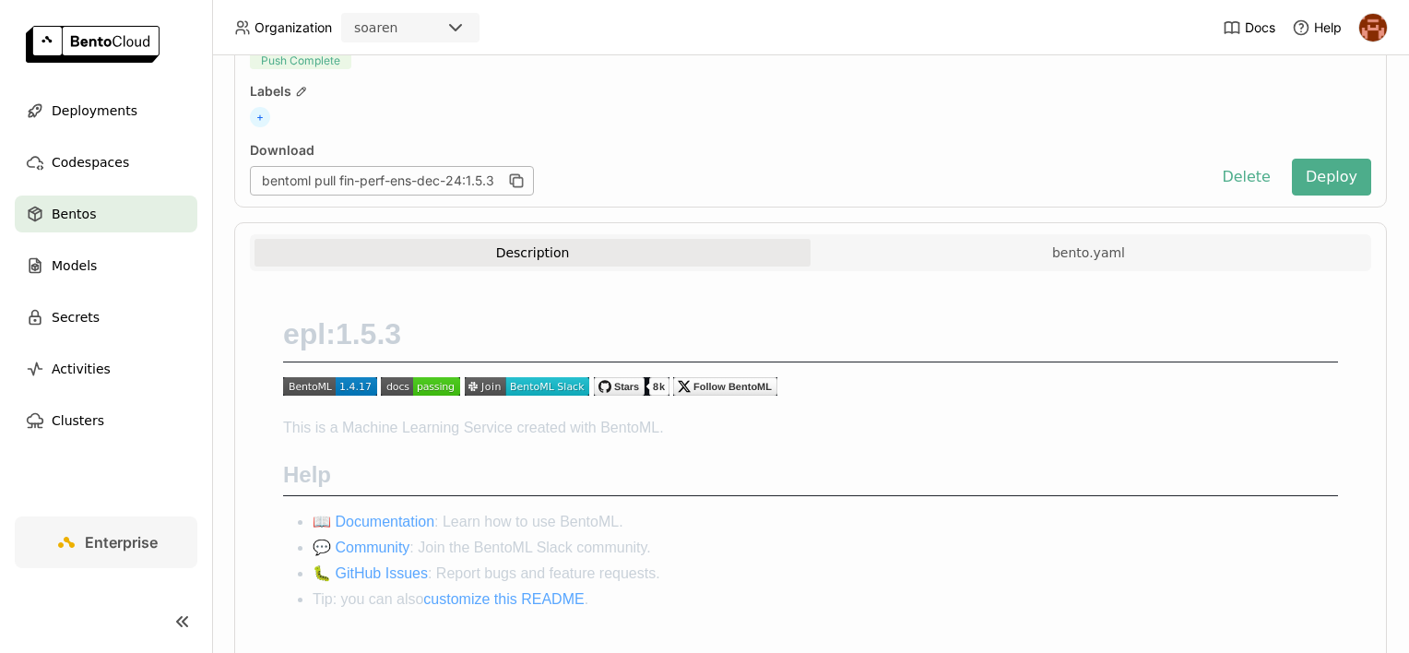
scroll to position [140, 0]
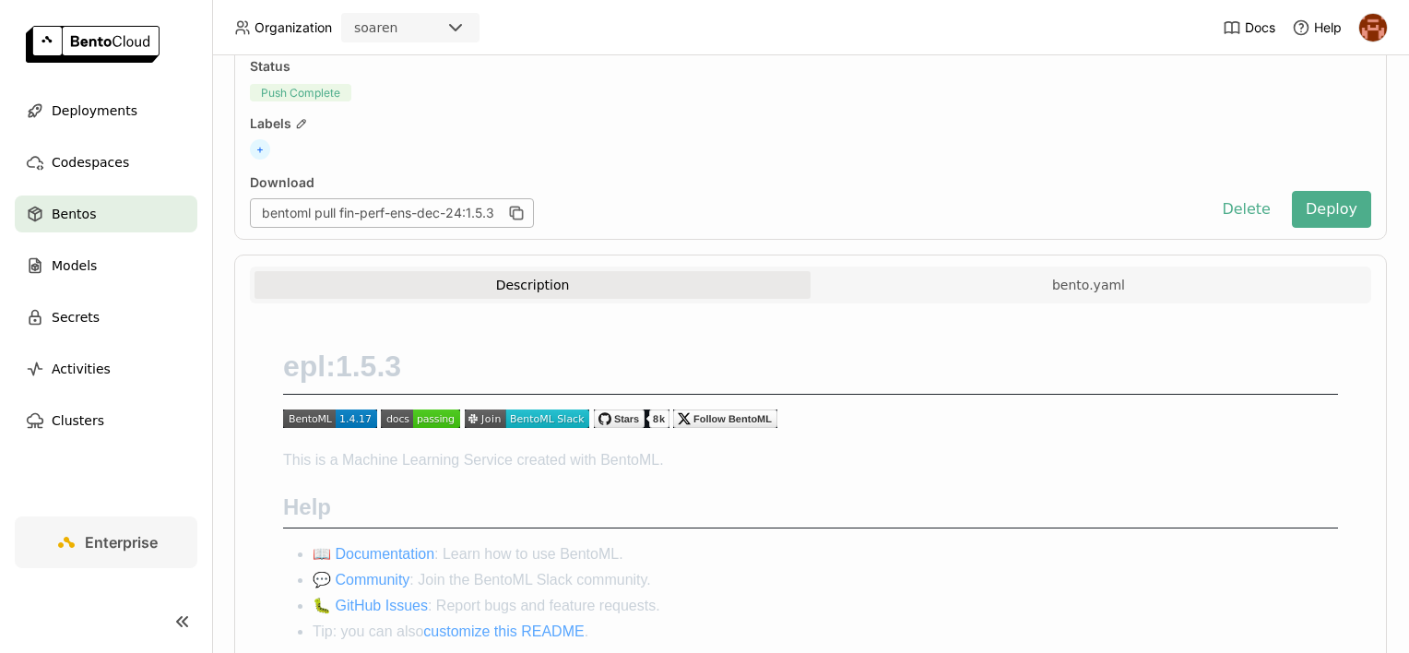
click at [985, 183] on div "Download" at bounding box center [725, 182] width 951 height 17
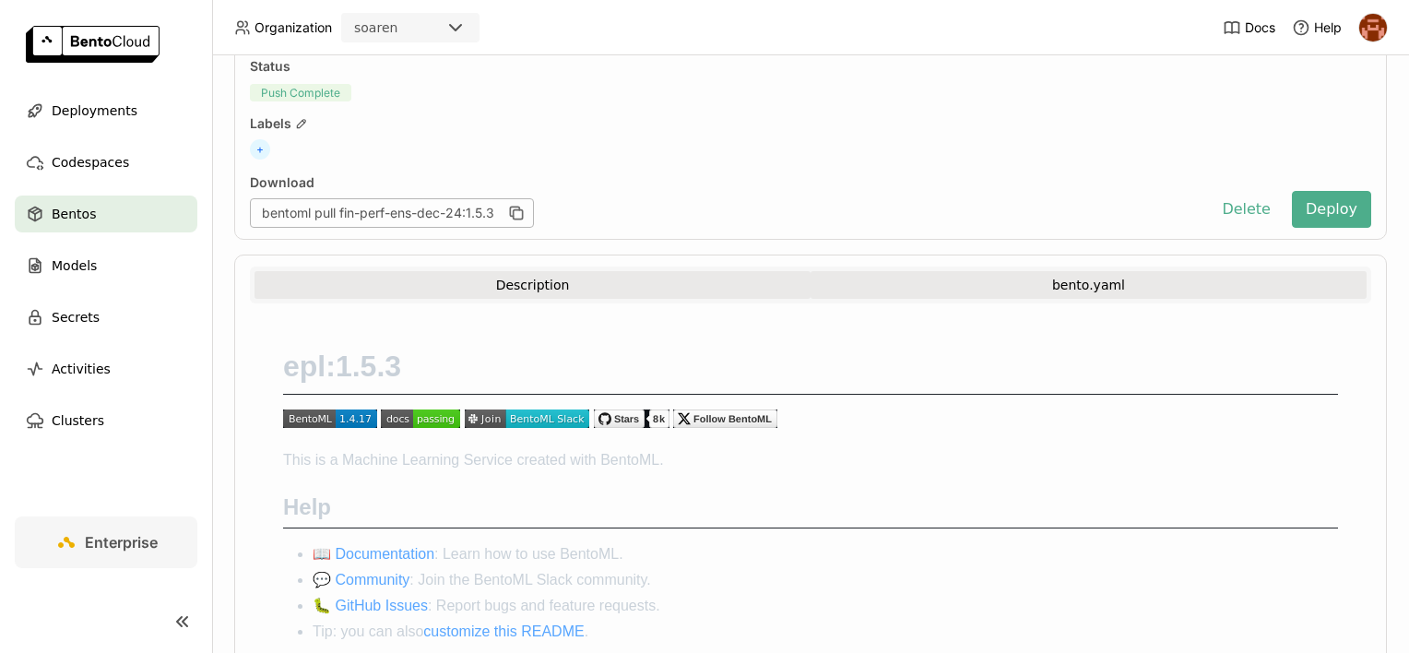
click at [977, 278] on button "bento.yaml" at bounding box center [1088, 285] width 556 height 28
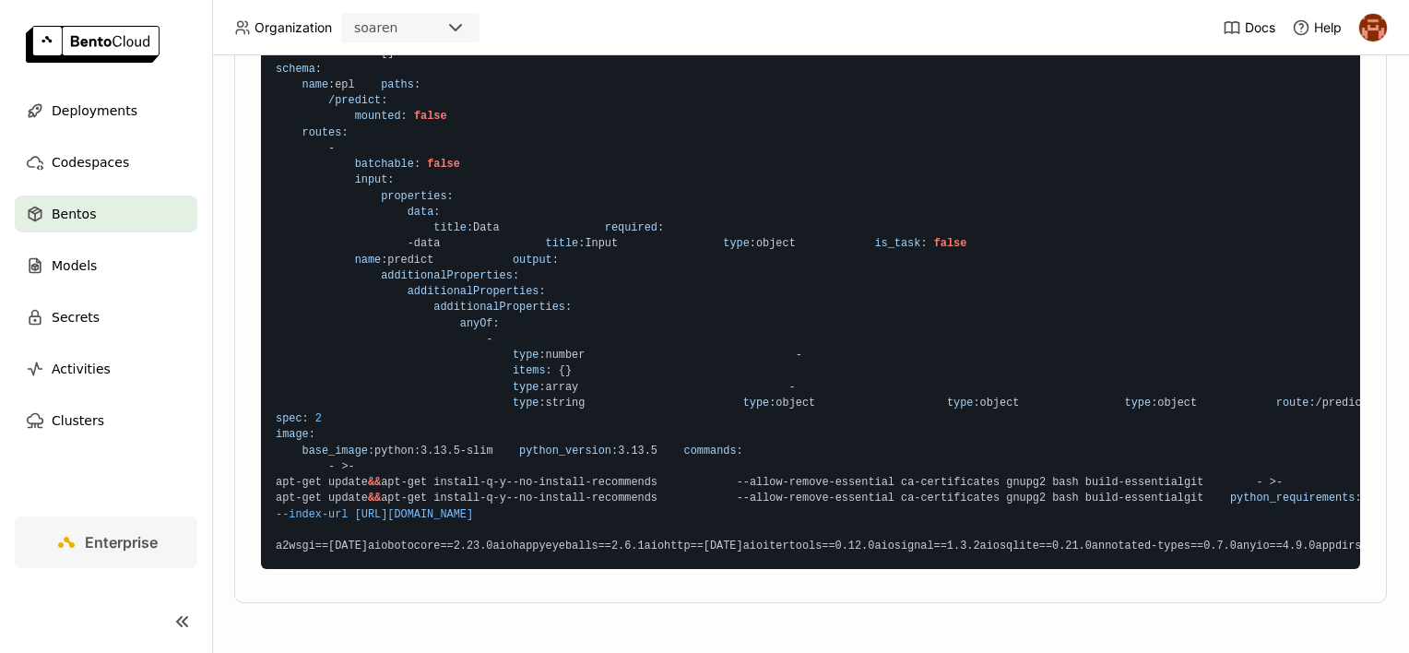
scroll to position [3101, 0]
drag, startPoint x: 682, startPoint y: 176, endPoint x: 741, endPoint y: 549, distance: 377.2
click at [741, 549] on code "service : service : epl bentoml_version : 1.4.17 apis : { } models : [ ] runner…" at bounding box center [810, 228] width 1099 height 681
drag, startPoint x: 741, startPoint y: 549, endPoint x: 627, endPoint y: 606, distance: 127.8
click at [627, 569] on code "service : service : epl bentoml_version : 1.4.17 apis : { } models : [ ] runner…" at bounding box center [810, 228] width 1099 height 681
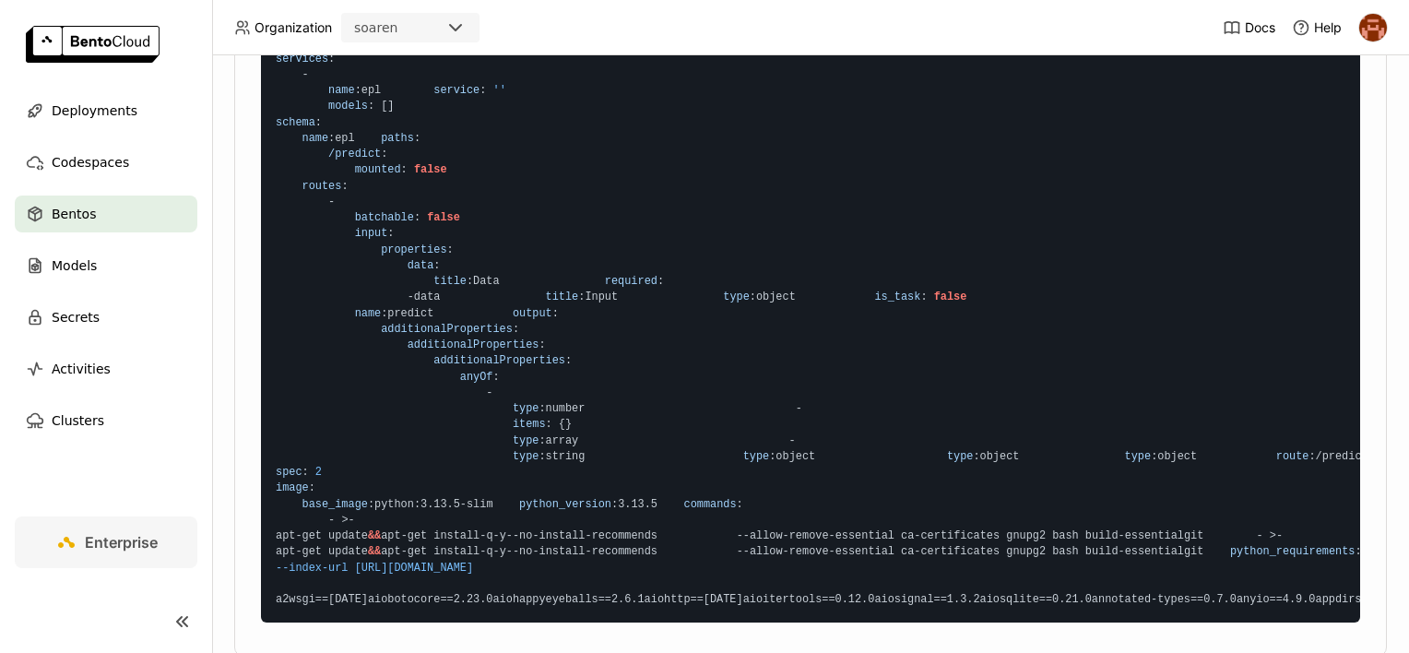
scroll to position [502, 0]
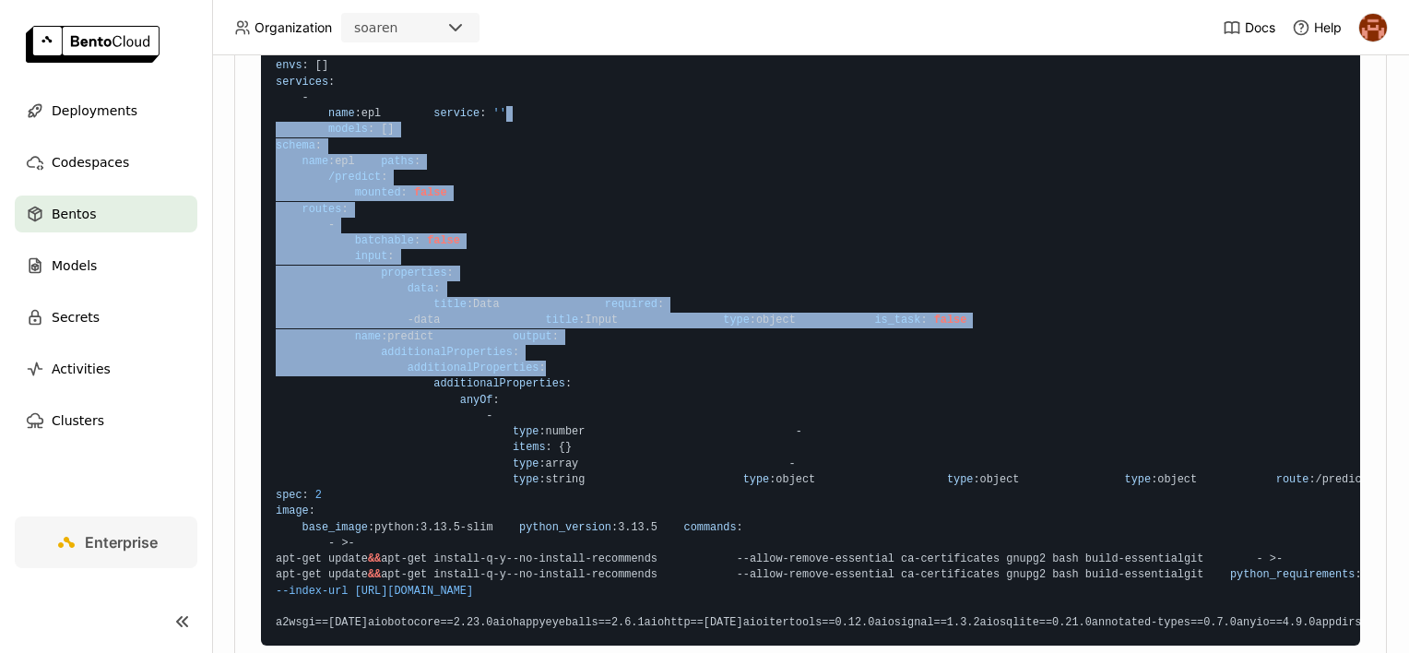
drag, startPoint x: 543, startPoint y: 185, endPoint x: 657, endPoint y: 529, distance: 362.1
click at [657, 529] on code "service : service : epl bentoml_version : 1.4.17 apis : { } models : [ ] runner…" at bounding box center [810, 304] width 1099 height 681
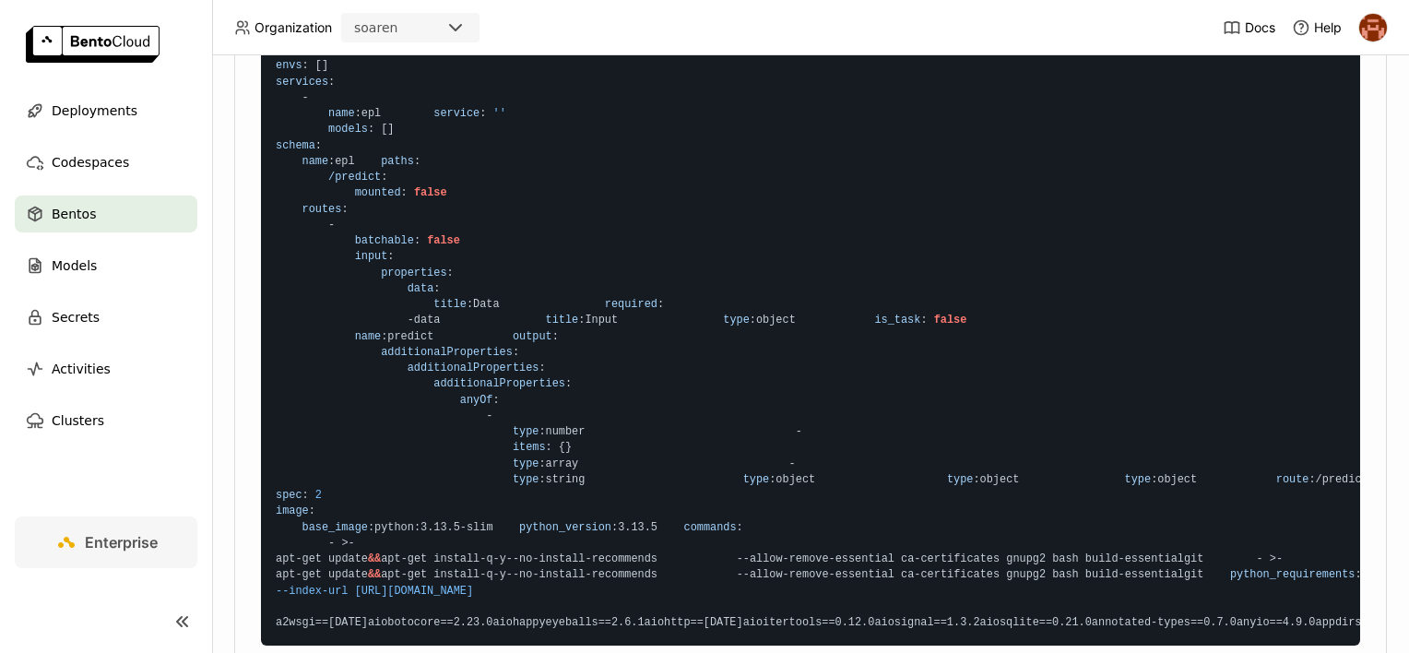
drag, startPoint x: 657, startPoint y: 529, endPoint x: 682, endPoint y: 589, distance: 65.3
click at [682, 589] on code "service : service : epl bentoml_version : 1.4.17 apis : { } models : [ ] runner…" at bounding box center [810, 304] width 1099 height 681
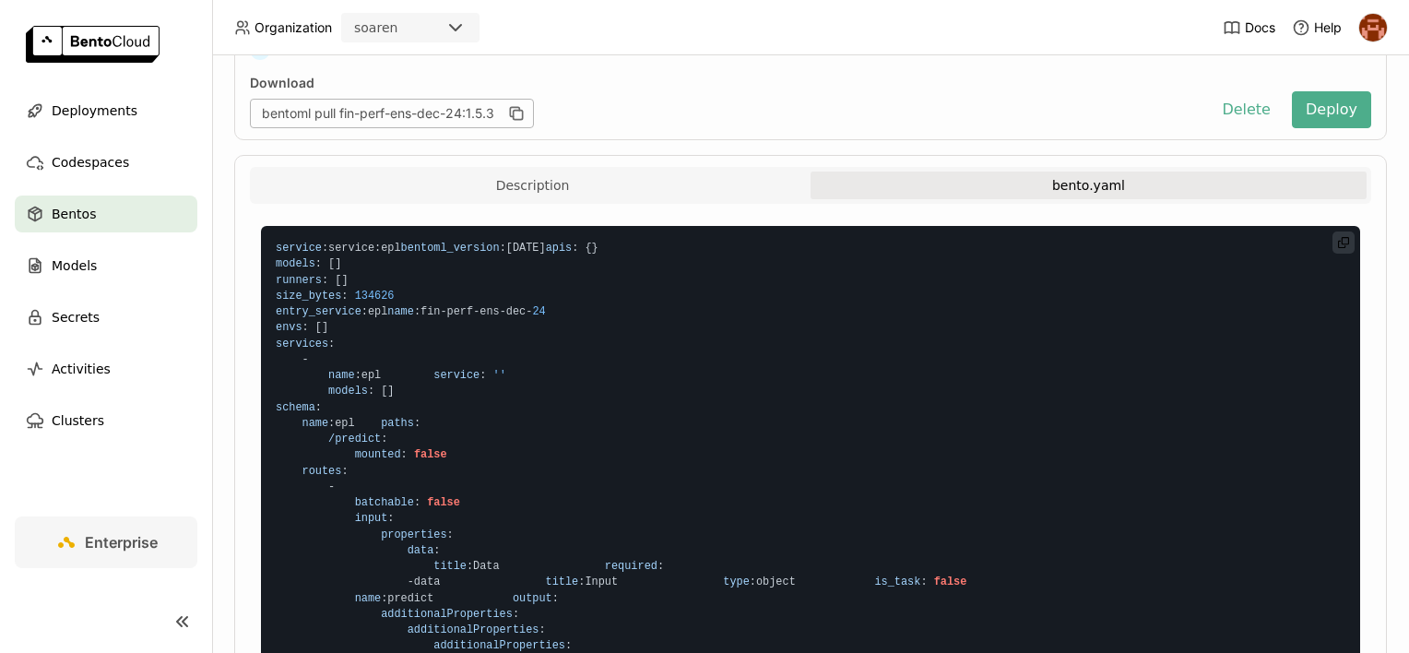
scroll to position [51, 0]
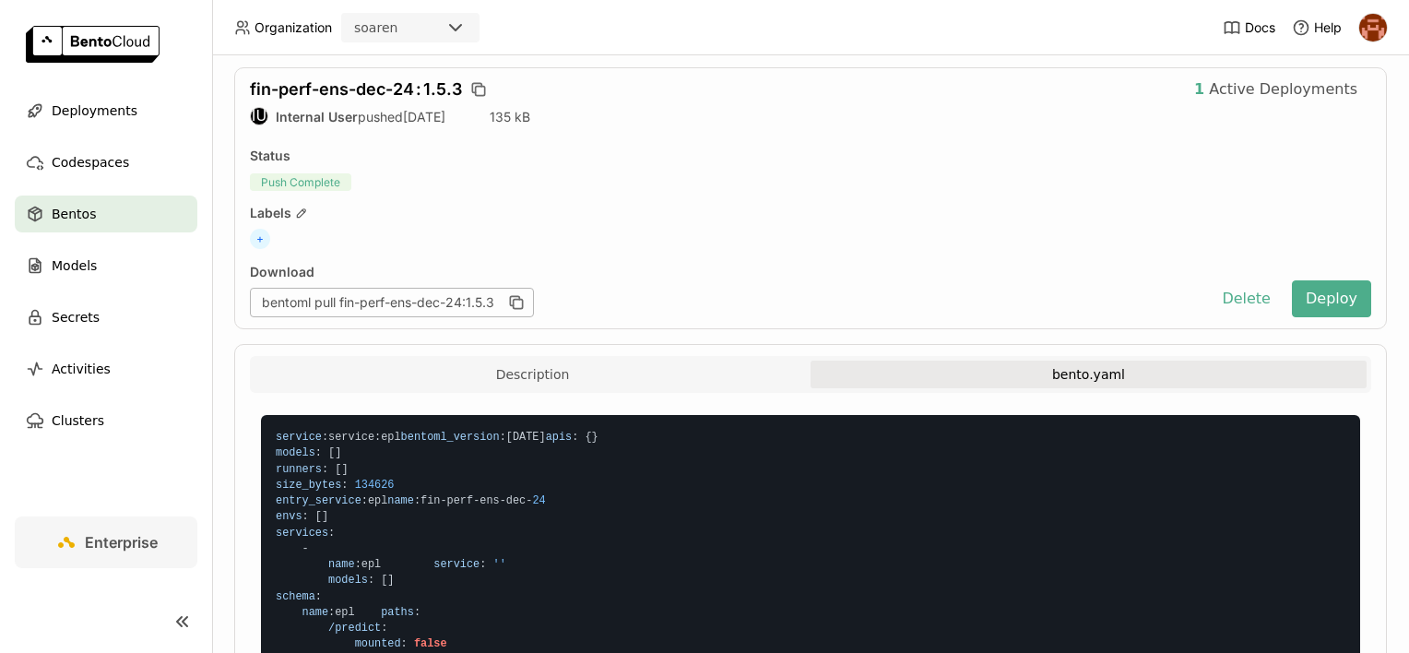
click at [642, 390] on div "Description bento.yaml" at bounding box center [810, 377] width 1112 height 32
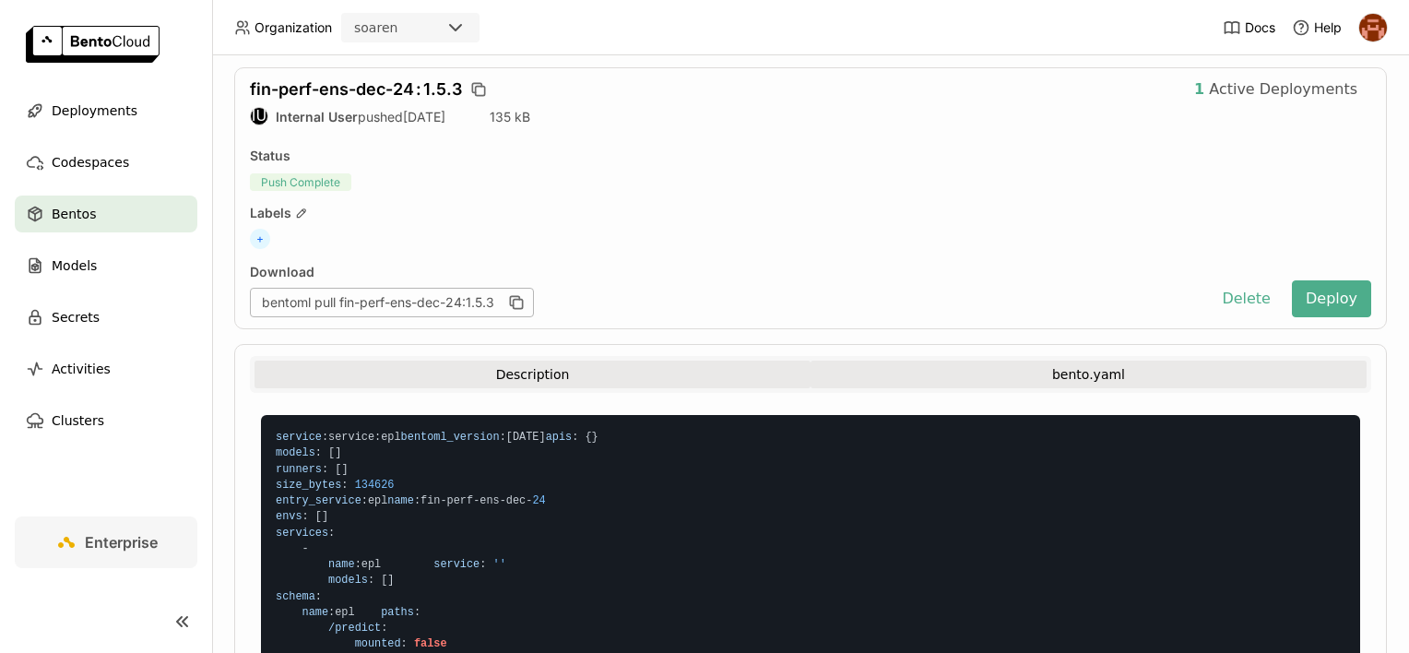
click at [638, 380] on button "Description" at bounding box center [532, 375] width 556 height 28
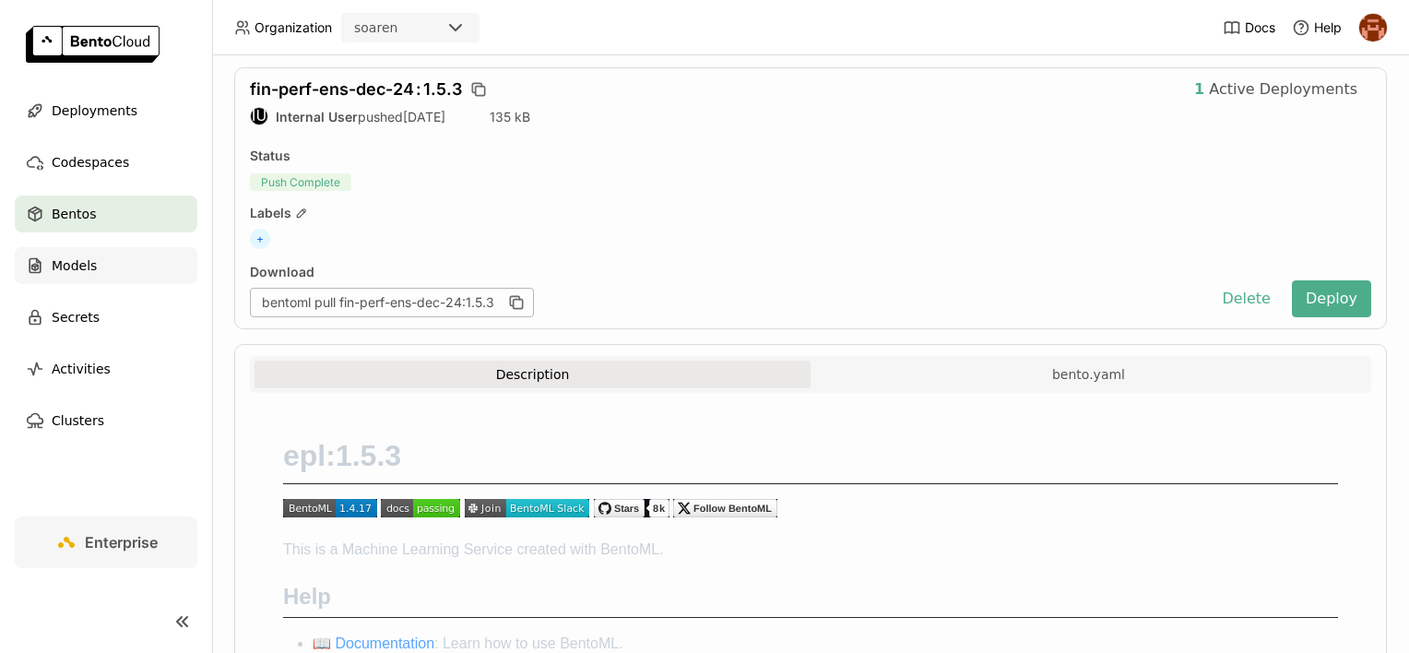
click at [89, 270] on span "Models" at bounding box center [74, 265] width 45 height 22
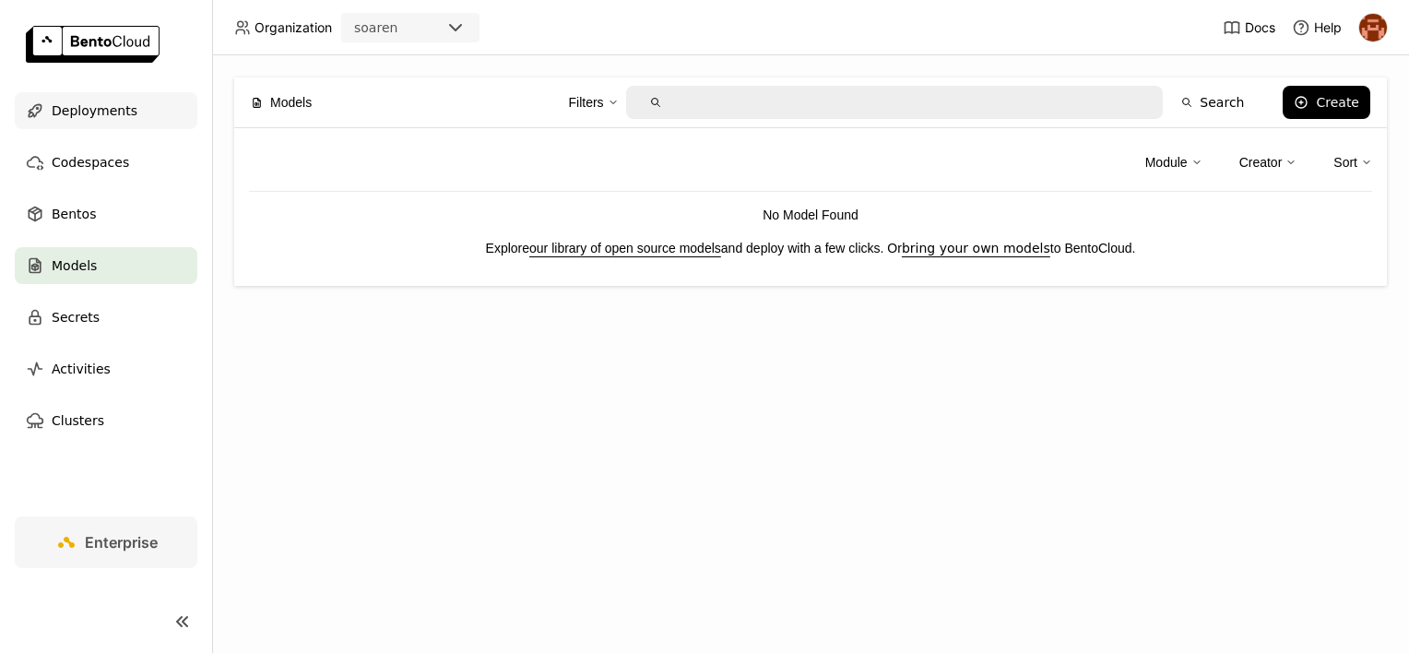
click at [122, 120] on span "Deployments" at bounding box center [95, 111] width 86 height 22
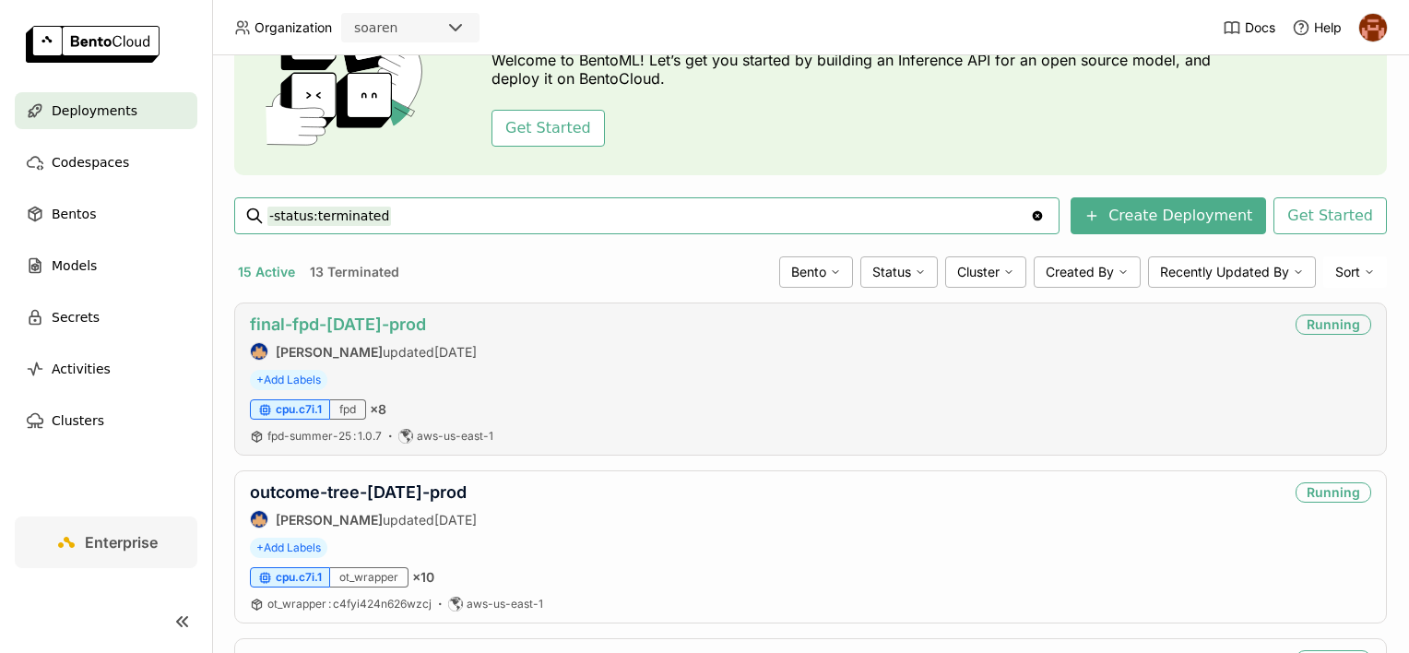
scroll to position [136, 0]
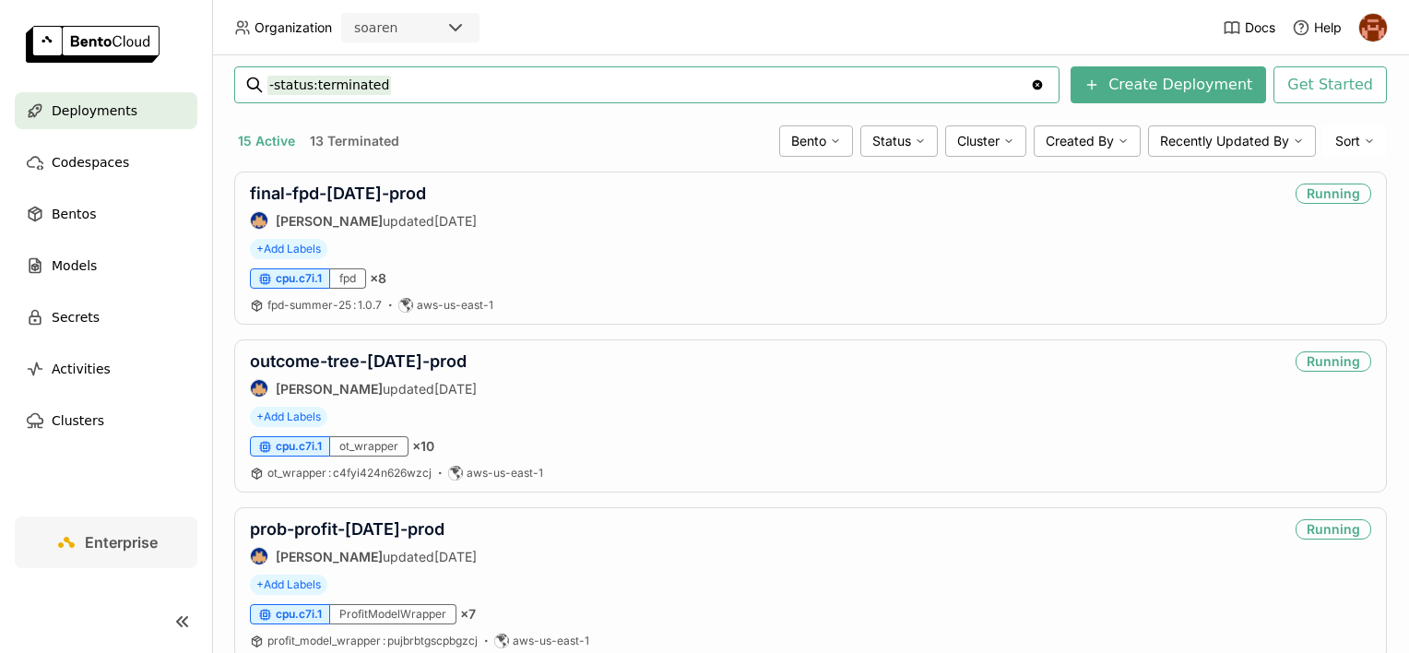
scroll to position [277, 0]
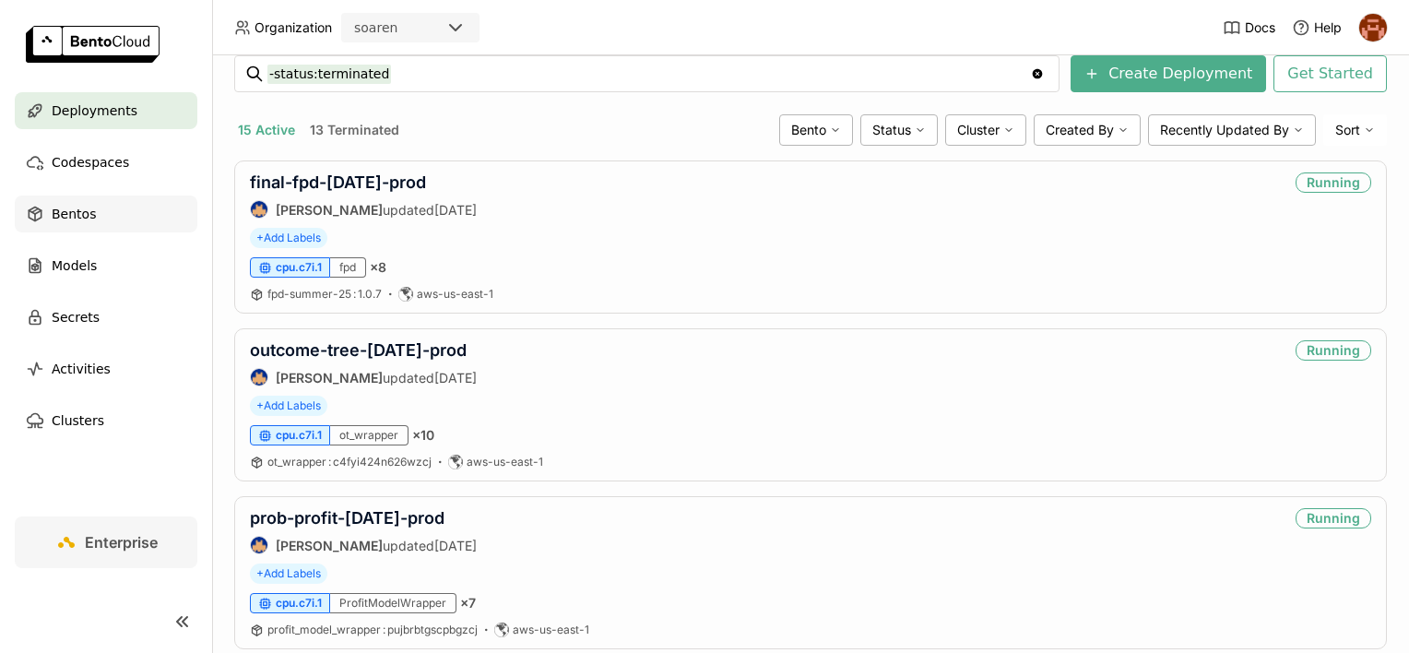
click at [89, 210] on span "Bentos" at bounding box center [74, 214] width 44 height 22
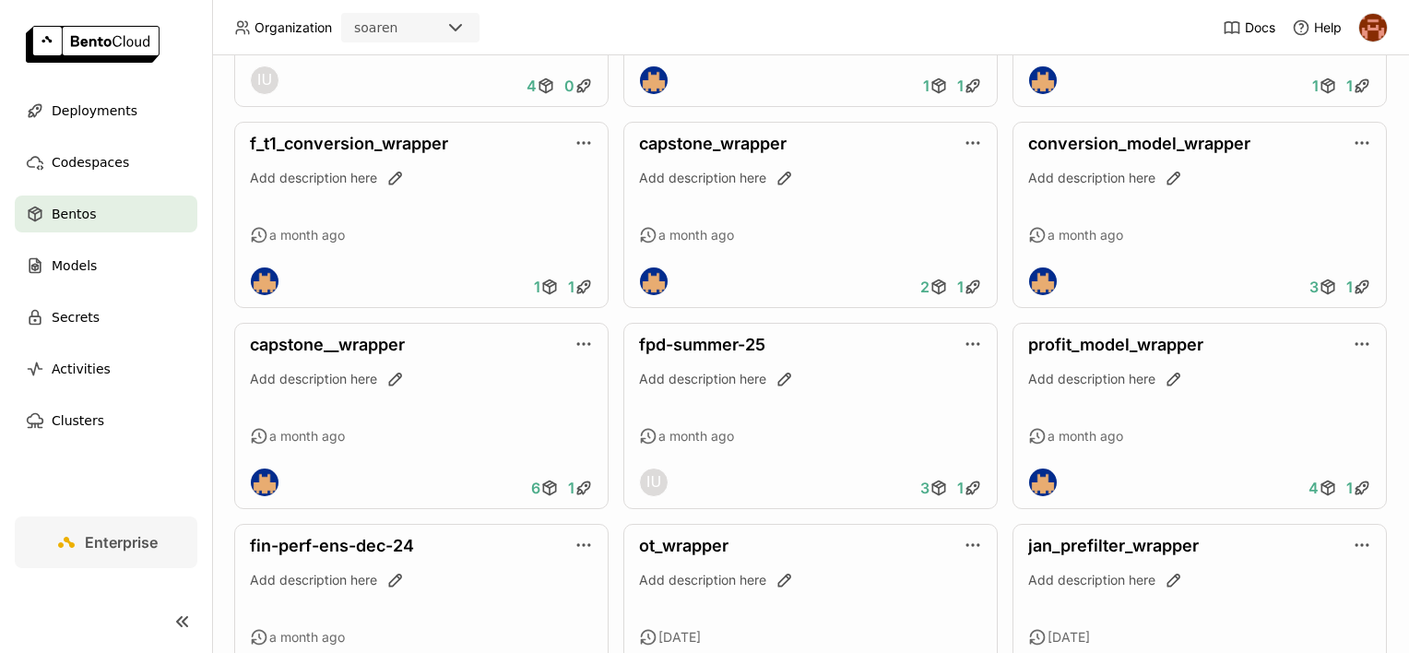
scroll to position [830, 0]
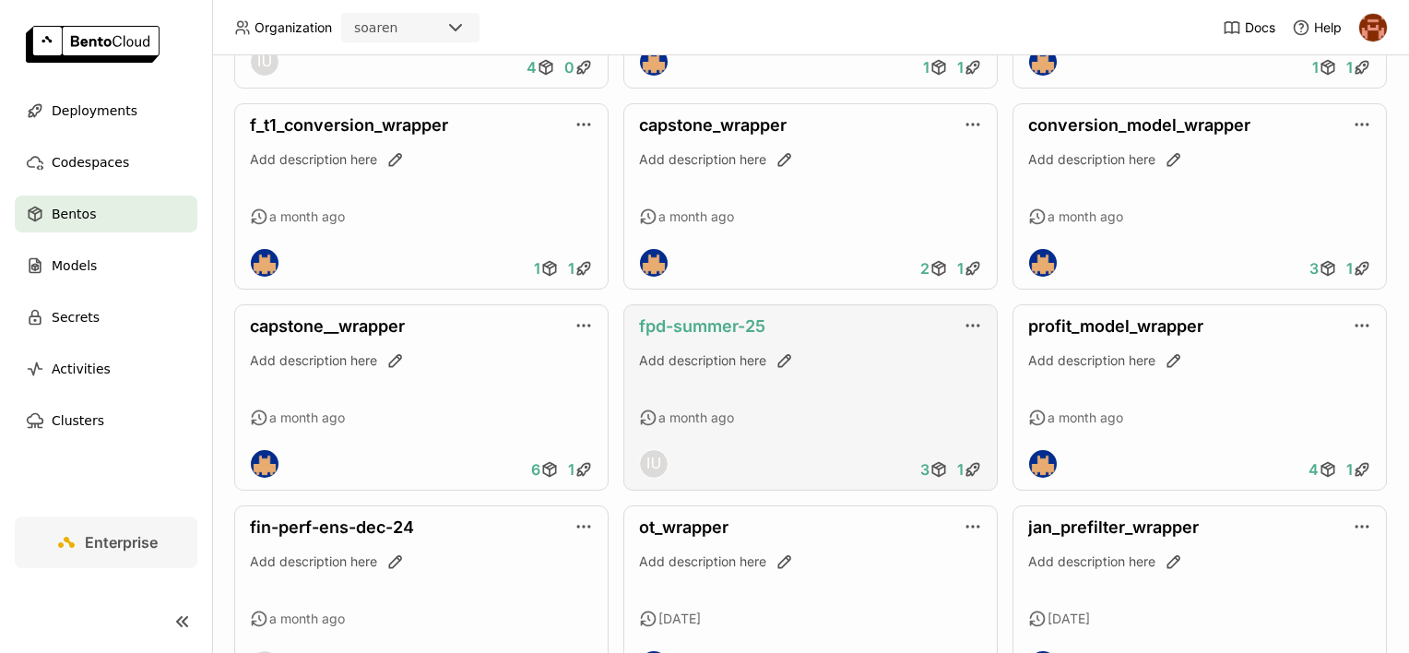
click at [676, 328] on link "fpd-summer-25" at bounding box center [702, 325] width 126 height 19
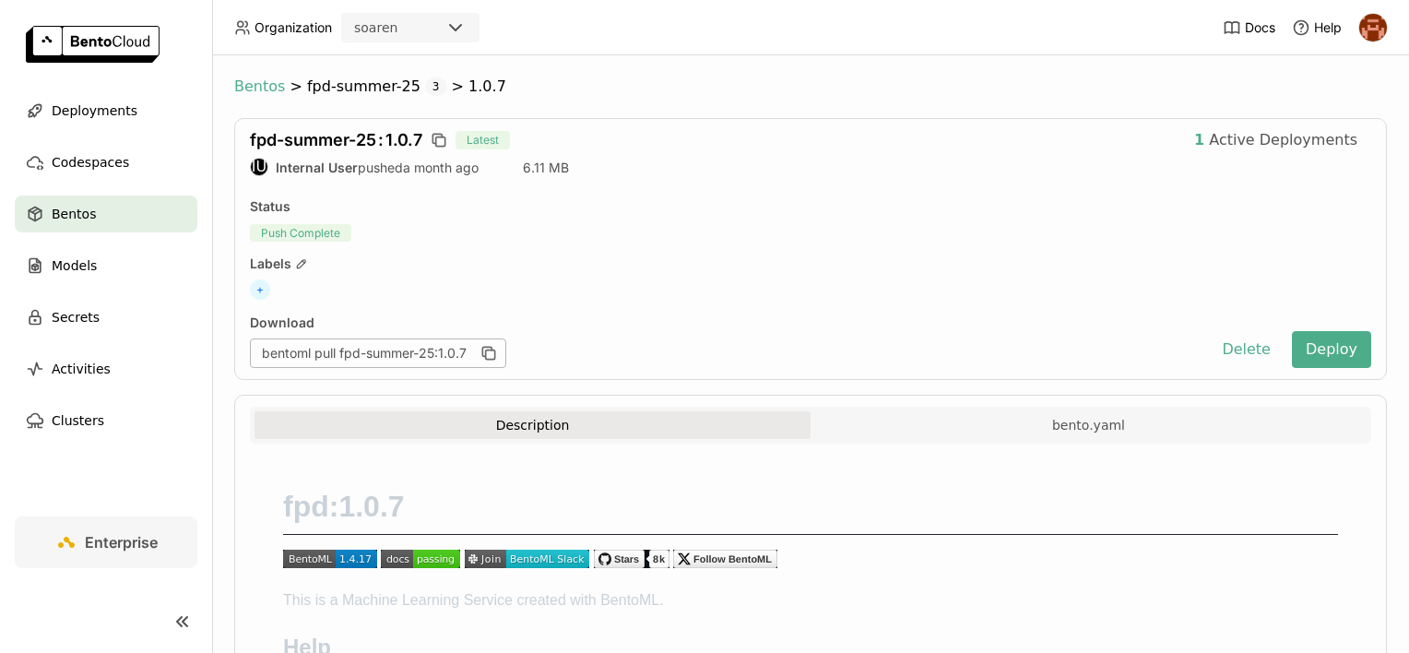
click at [265, 81] on span "Bentos" at bounding box center [259, 86] width 51 height 18
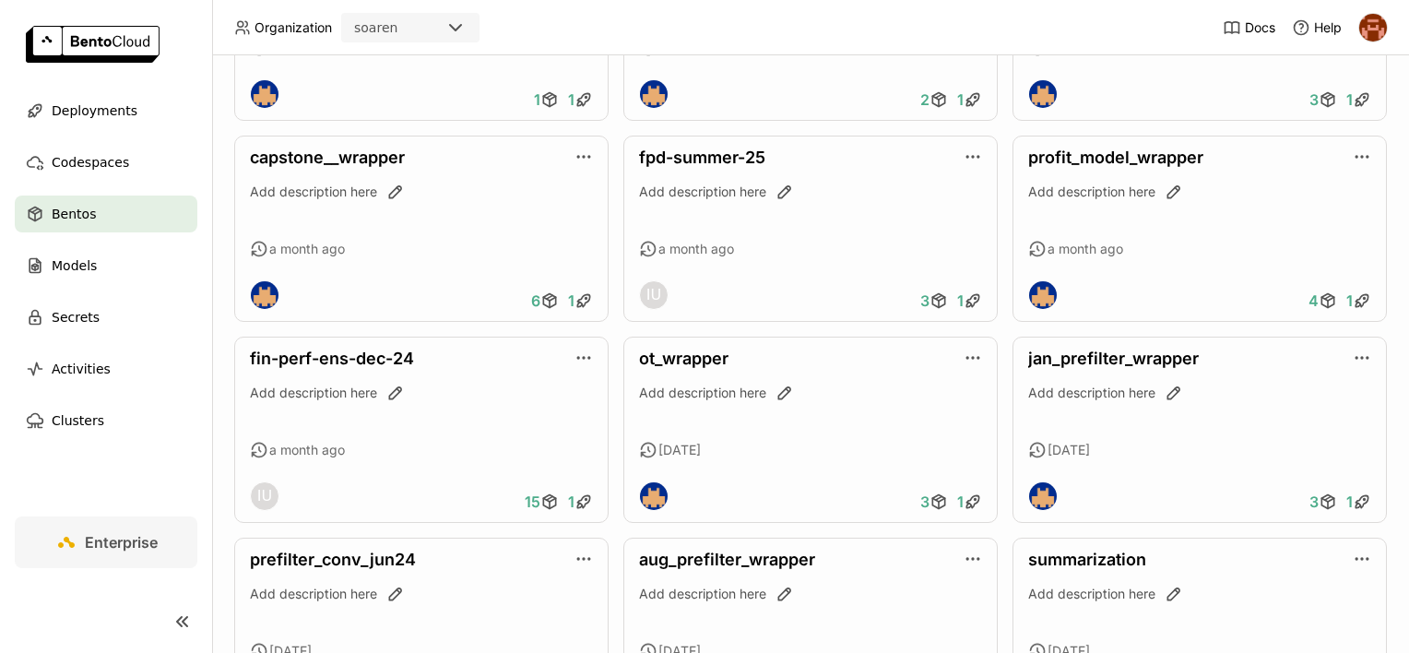
scroll to position [1117, 0]
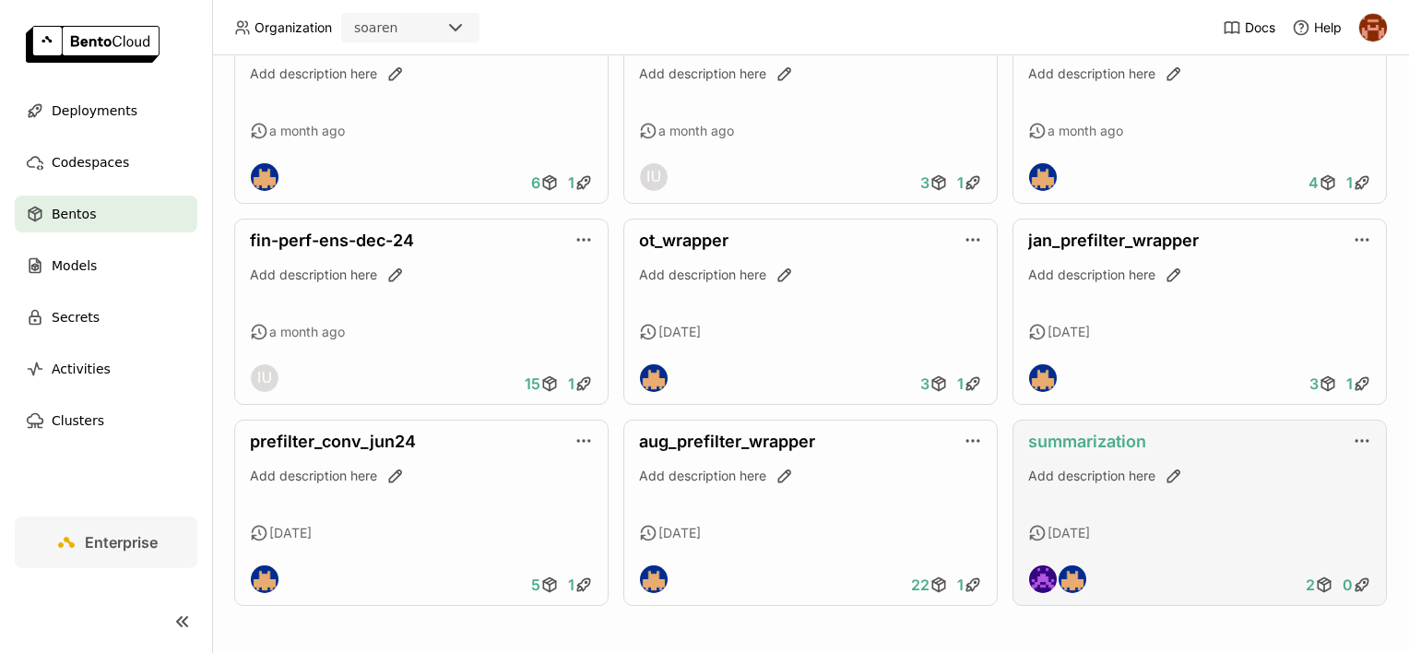
click at [1035, 432] on link "summarization" at bounding box center [1087, 441] width 118 height 19
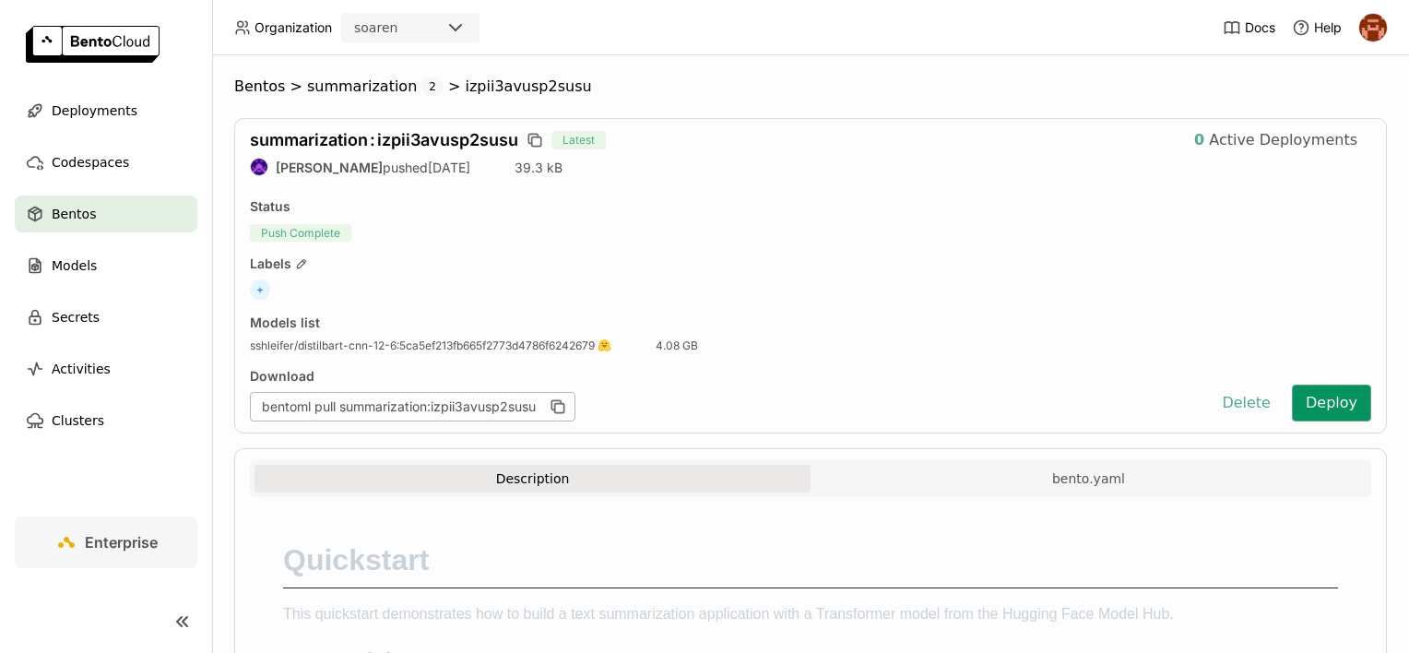
click at [1305, 399] on button "Deploy" at bounding box center [1331, 402] width 79 height 37
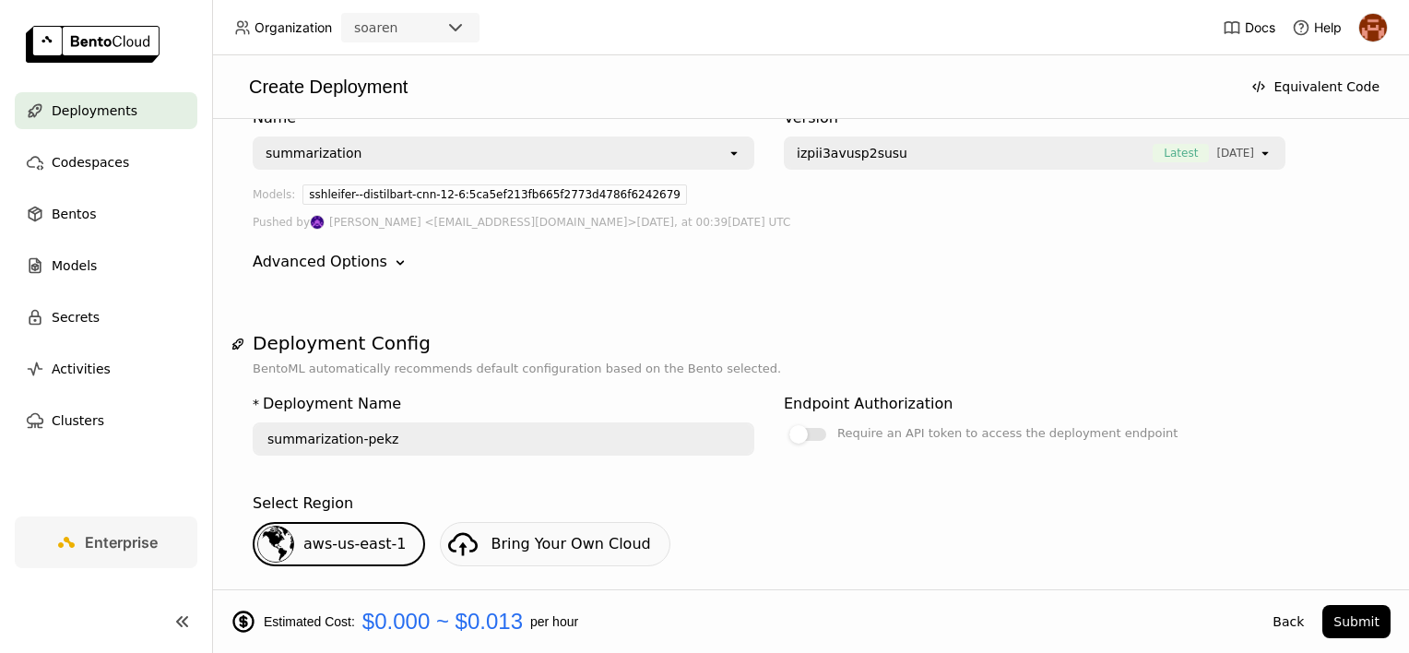
scroll to position [92, 0]
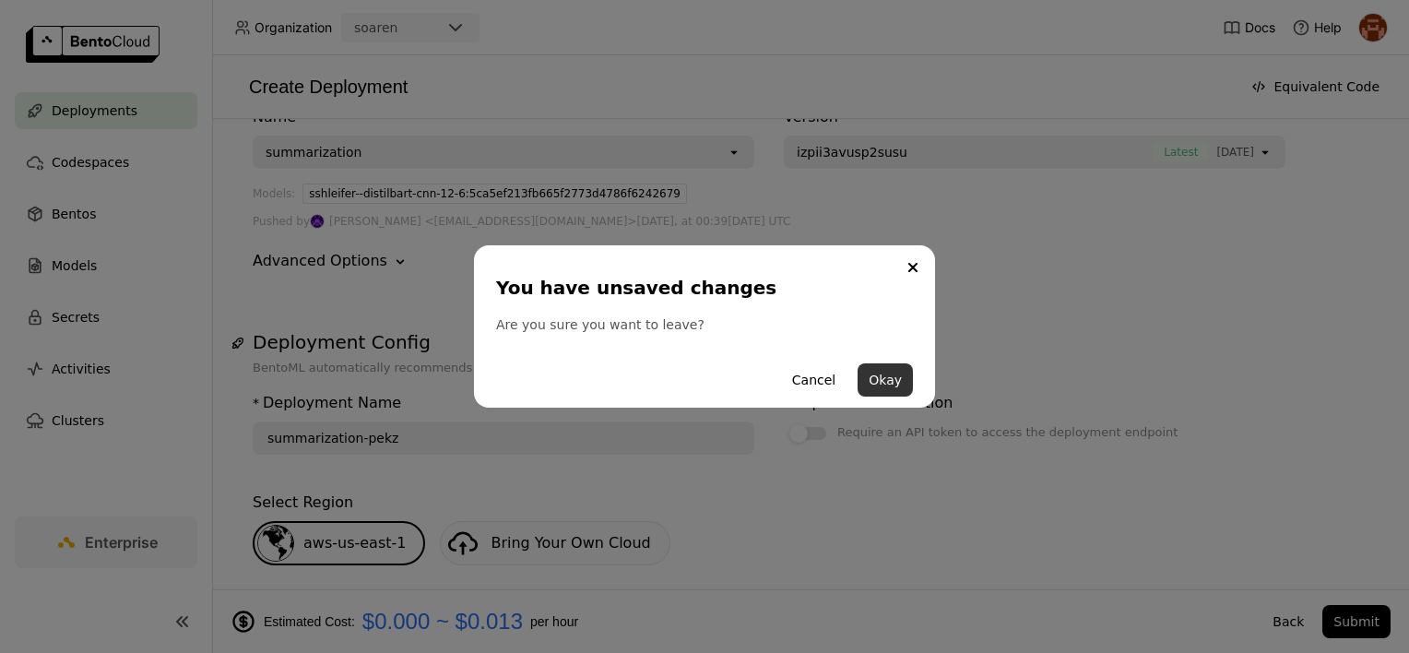
click at [885, 380] on button "Okay" at bounding box center [885, 379] width 55 height 33
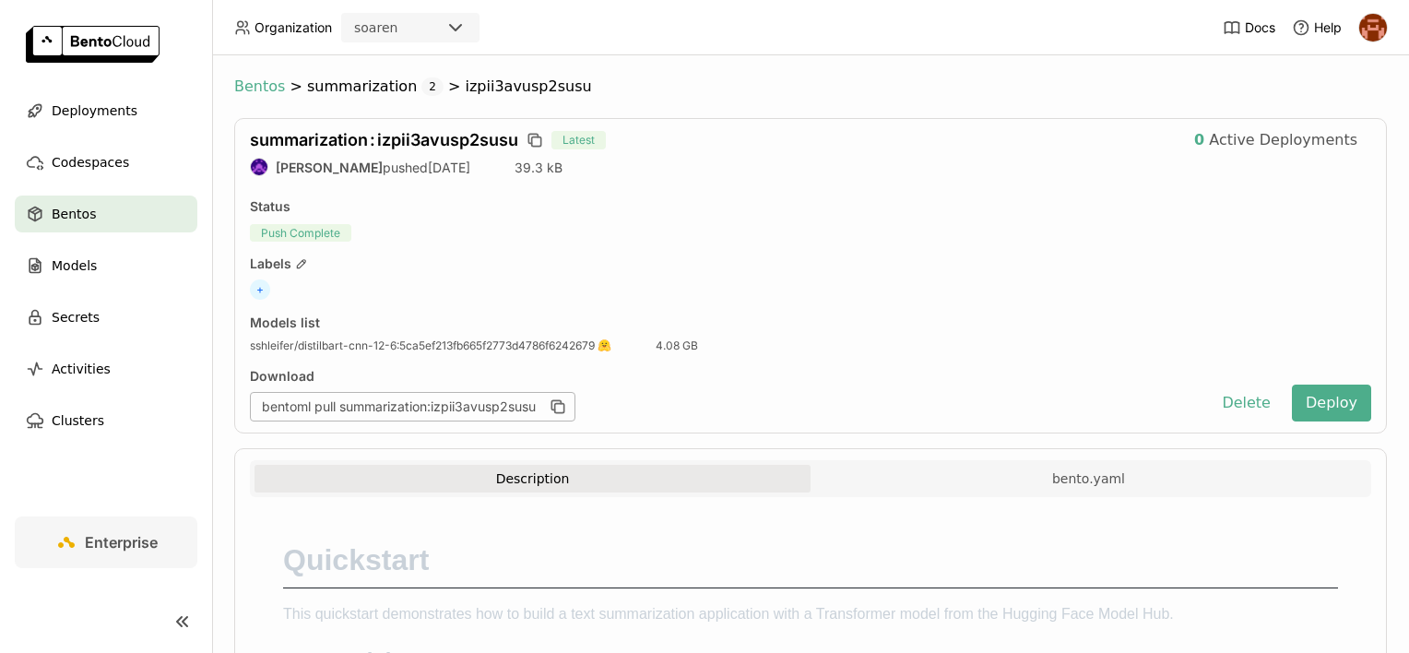
click at [266, 88] on span "Bentos" at bounding box center [259, 86] width 51 height 18
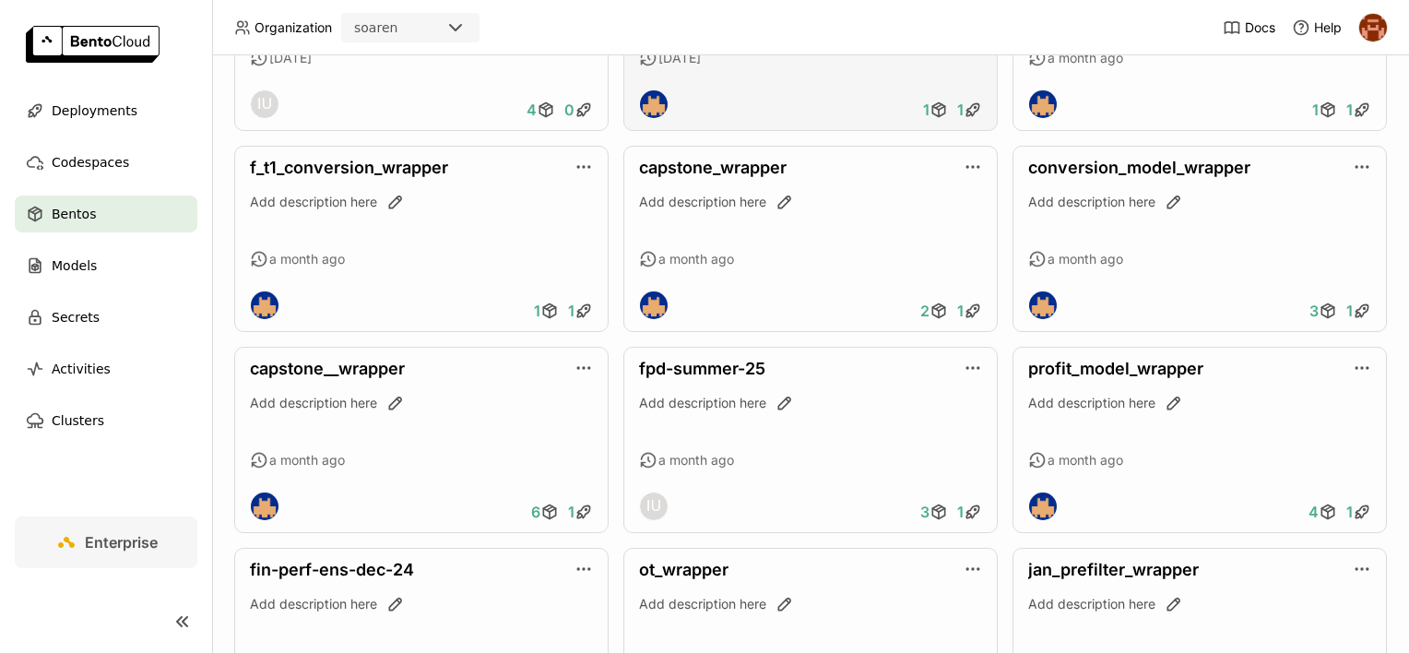
scroll to position [830, 0]
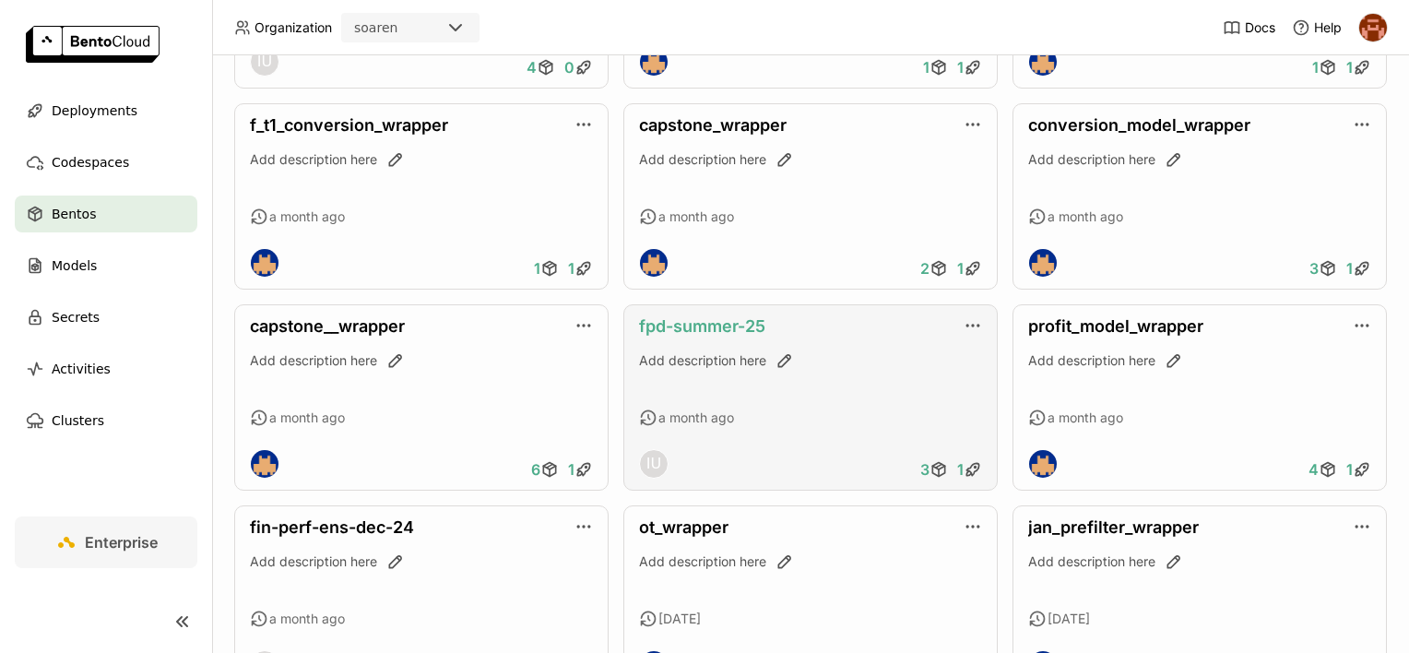
click at [708, 332] on link "fpd-summer-25" at bounding box center [702, 325] width 126 height 19
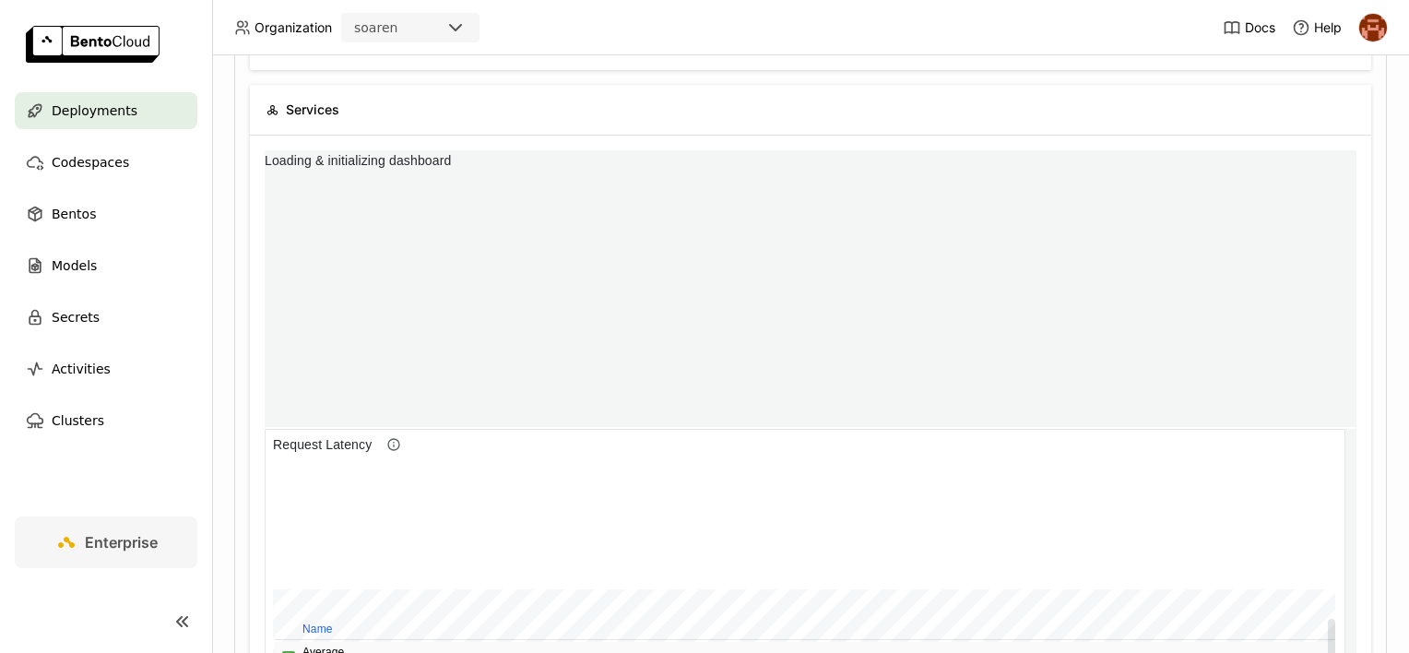
scroll to position [269, 1071]
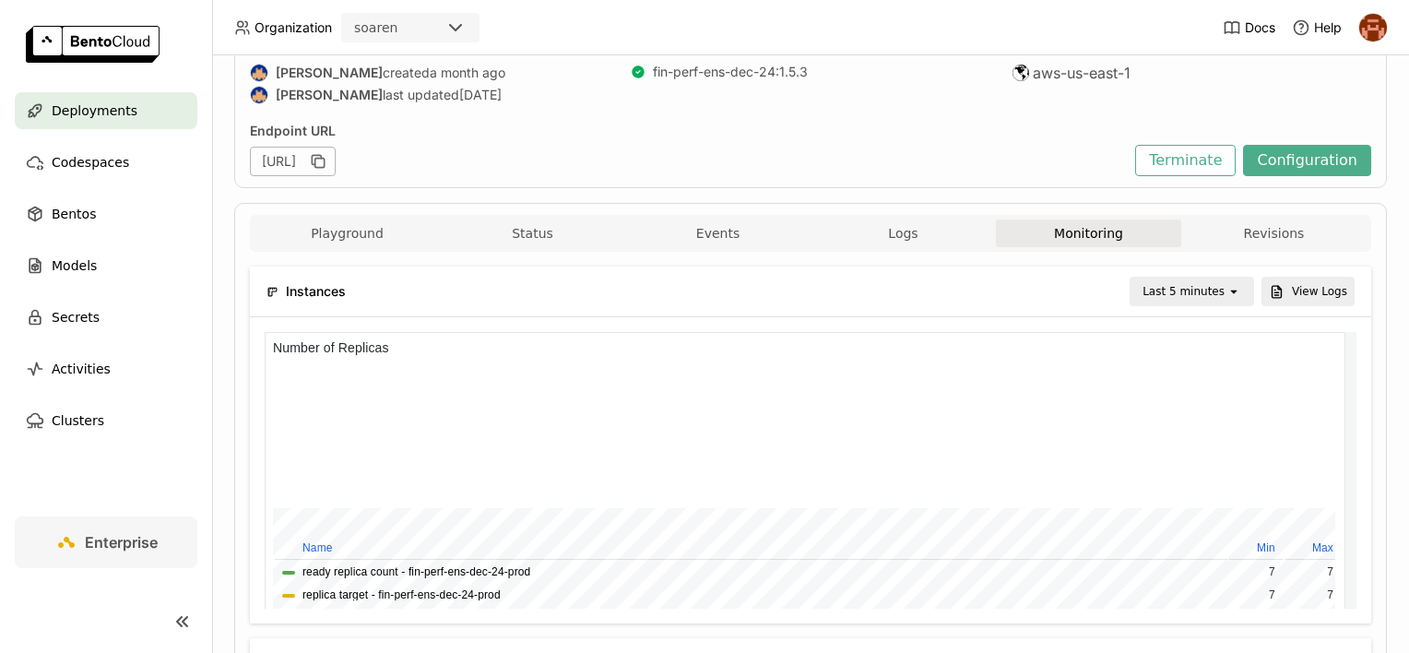
click at [1213, 295] on div "Last 5 minutes" at bounding box center [1183, 291] width 82 height 18
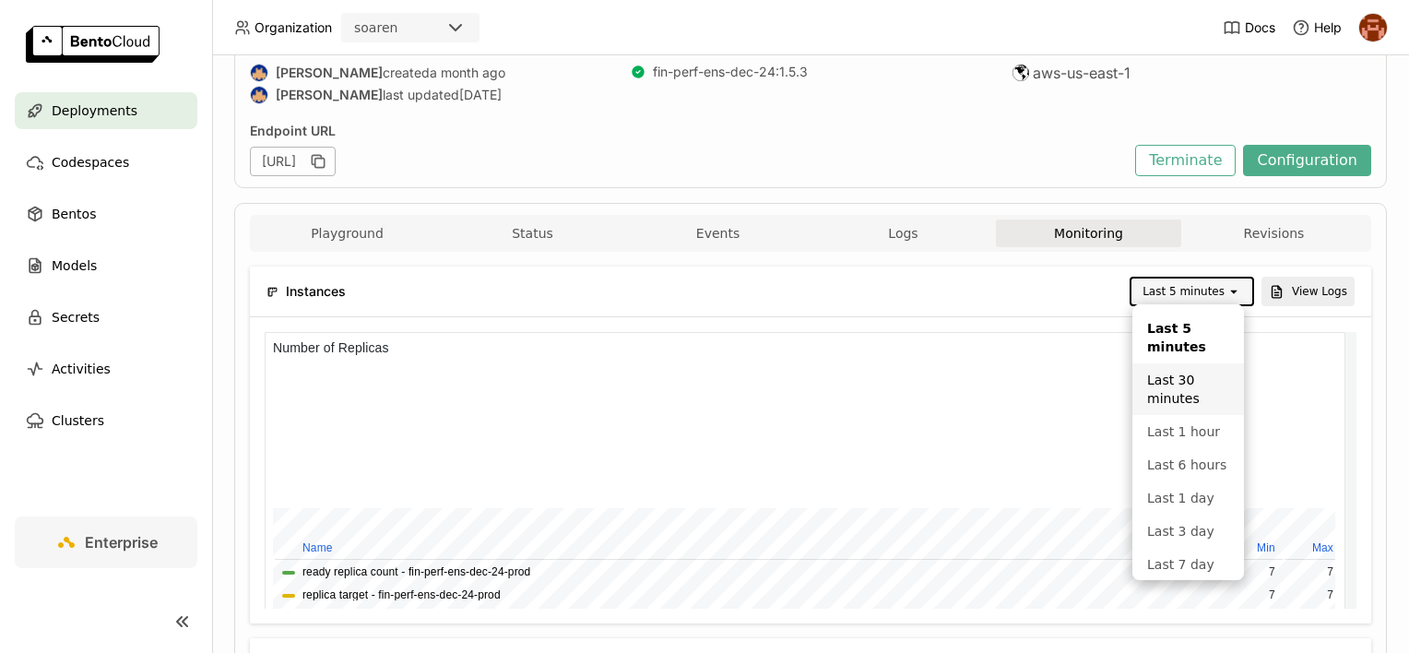
click at [1175, 396] on div "Last 30 minutes" at bounding box center [1188, 389] width 82 height 37
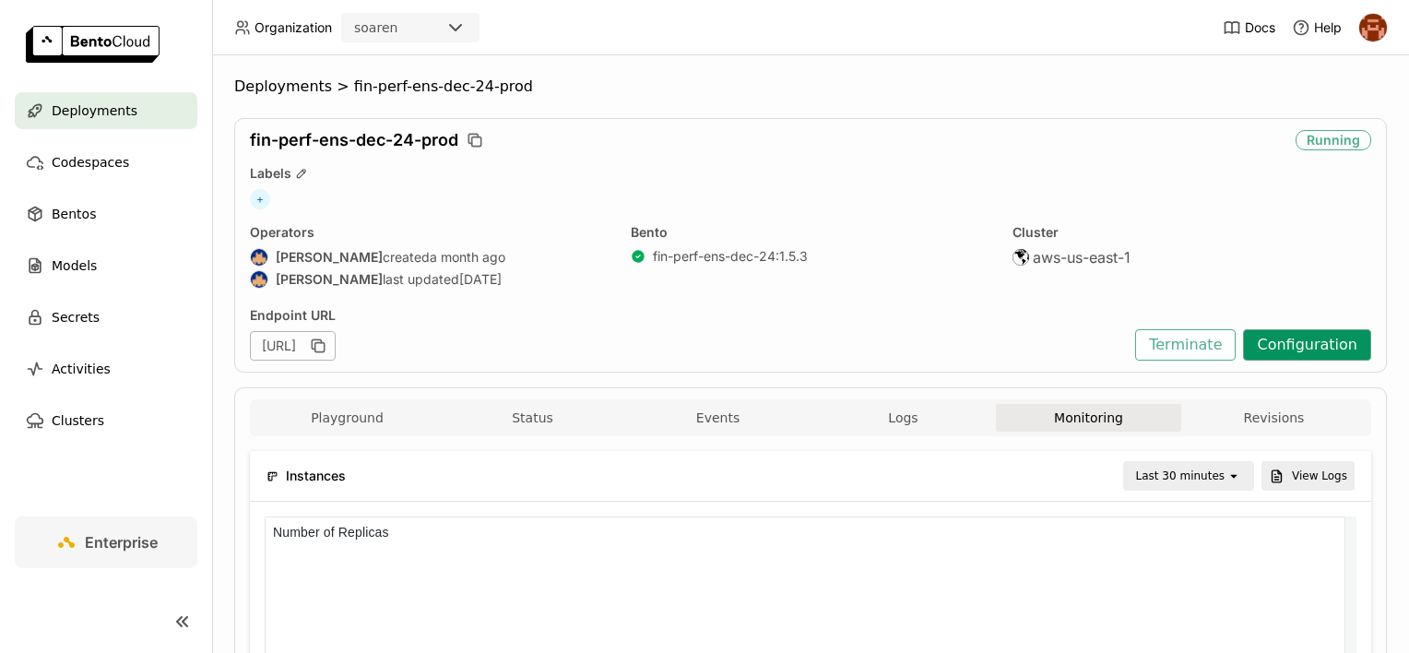
click at [1301, 349] on button "Configuration" at bounding box center [1307, 344] width 128 height 31
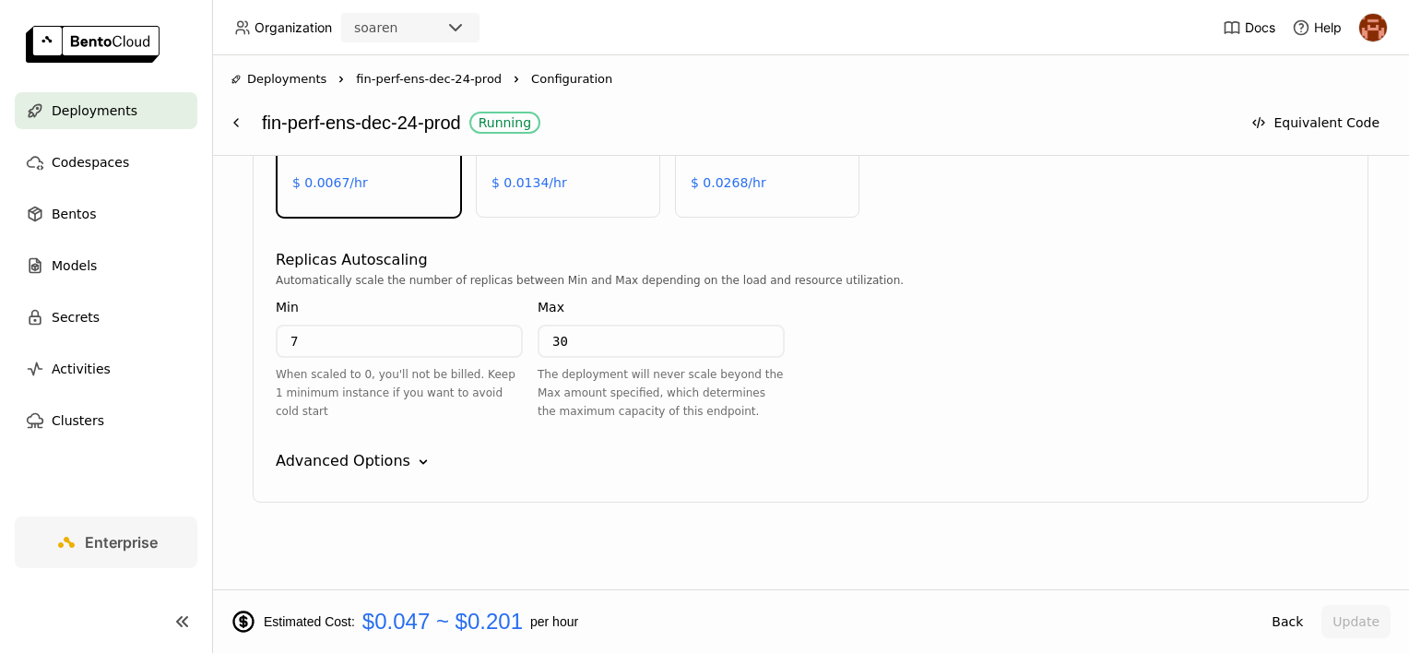
click at [369, 454] on div "Advanced Options" at bounding box center [343, 461] width 135 height 22
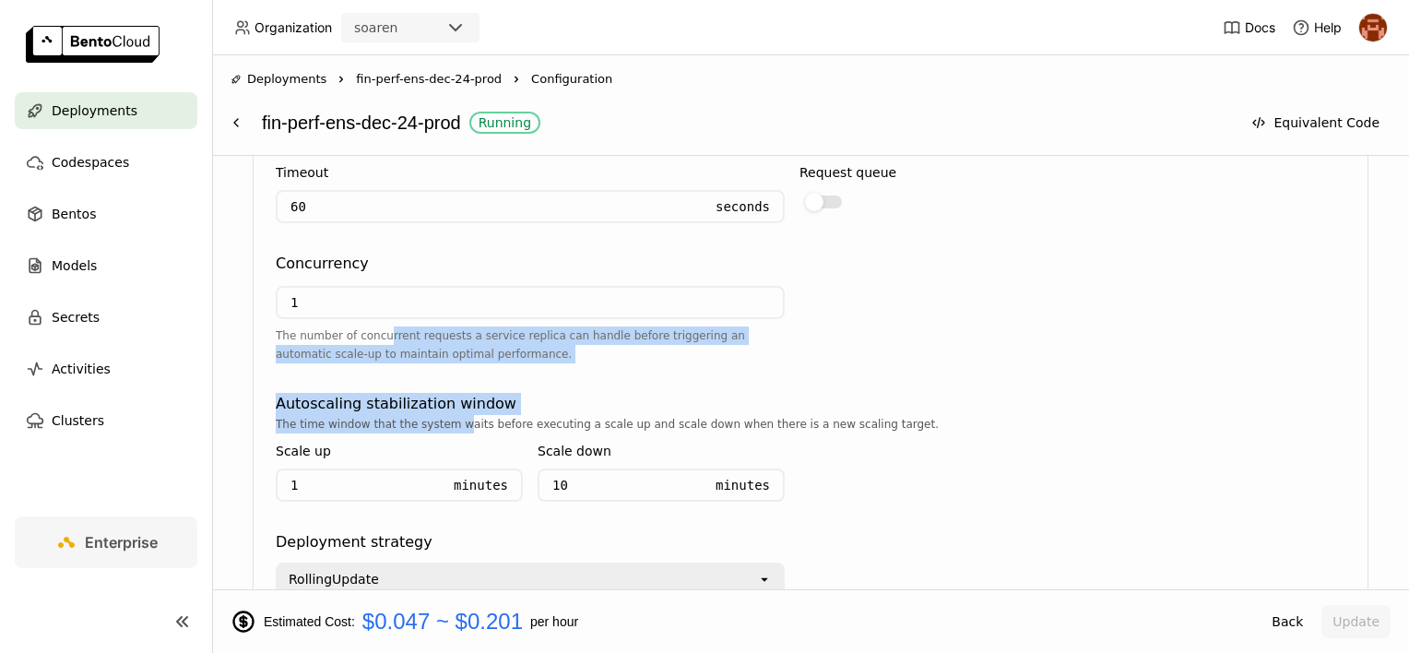
drag, startPoint x: 380, startPoint y: 330, endPoint x: 444, endPoint y: 419, distance: 109.6
click at [444, 419] on div "Traffic control Timeout 60 Seconds Request queue Concurrency 1 The number of co…" at bounding box center [811, 349] width 1070 height 492
drag, startPoint x: 444, startPoint y: 419, endPoint x: 412, endPoint y: 406, distance: 34.8
click at [412, 406] on div "Autoscaling stabilization window" at bounding box center [396, 404] width 241 height 22
click at [395, 395] on div "Autoscaling stabilization window" at bounding box center [396, 404] width 241 height 22
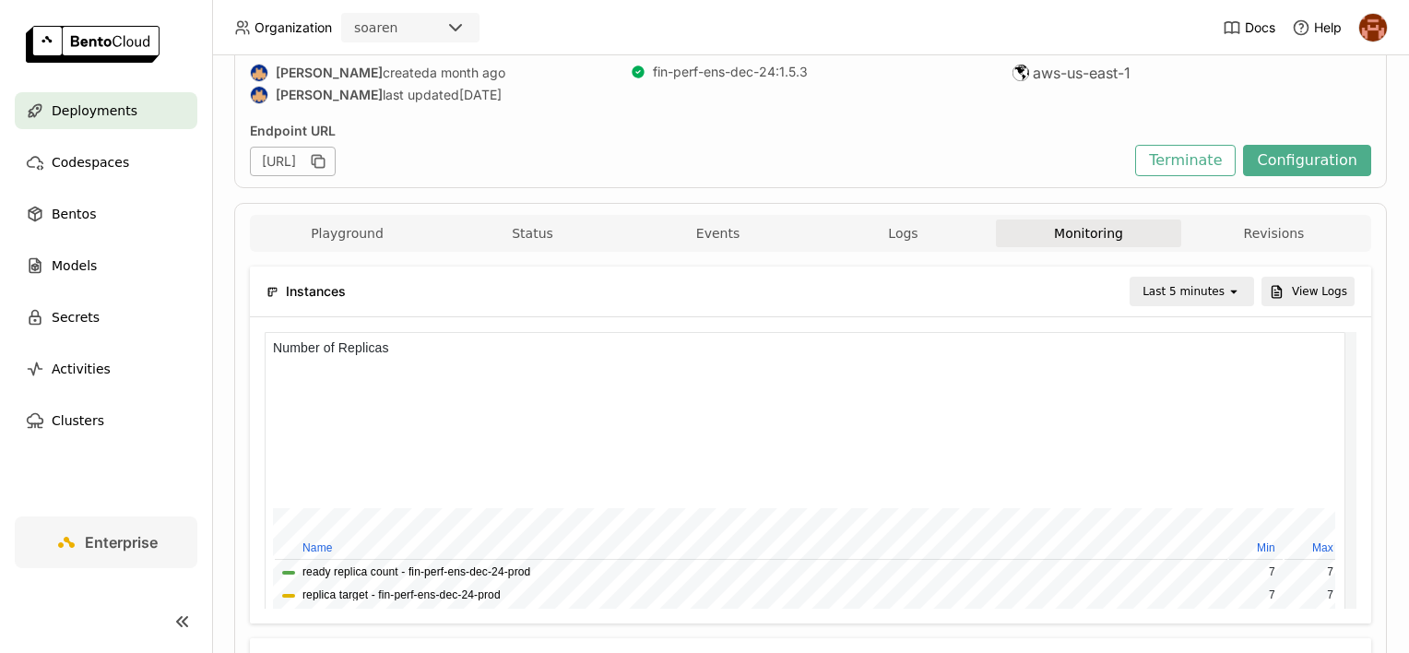
click at [1209, 292] on div "Last 5 minutes" at bounding box center [1183, 291] width 82 height 18
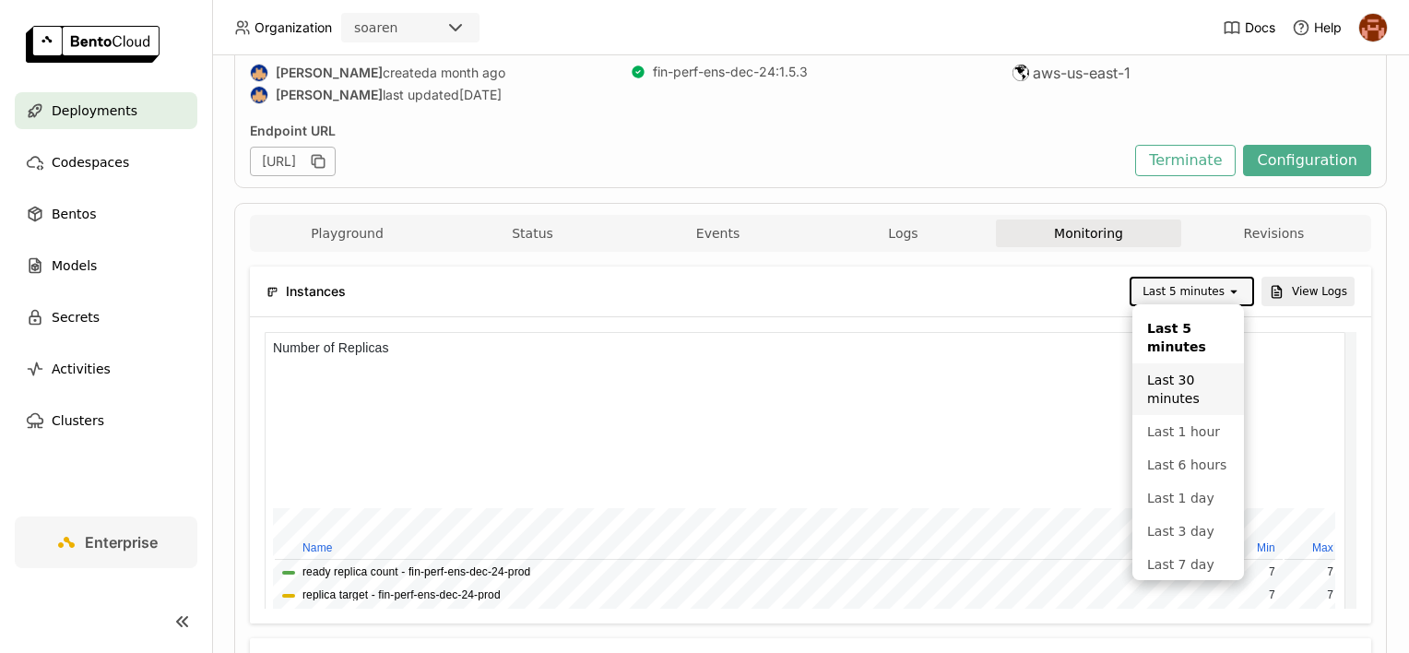
click at [1180, 391] on div "Last 30 minutes" at bounding box center [1188, 389] width 82 height 37
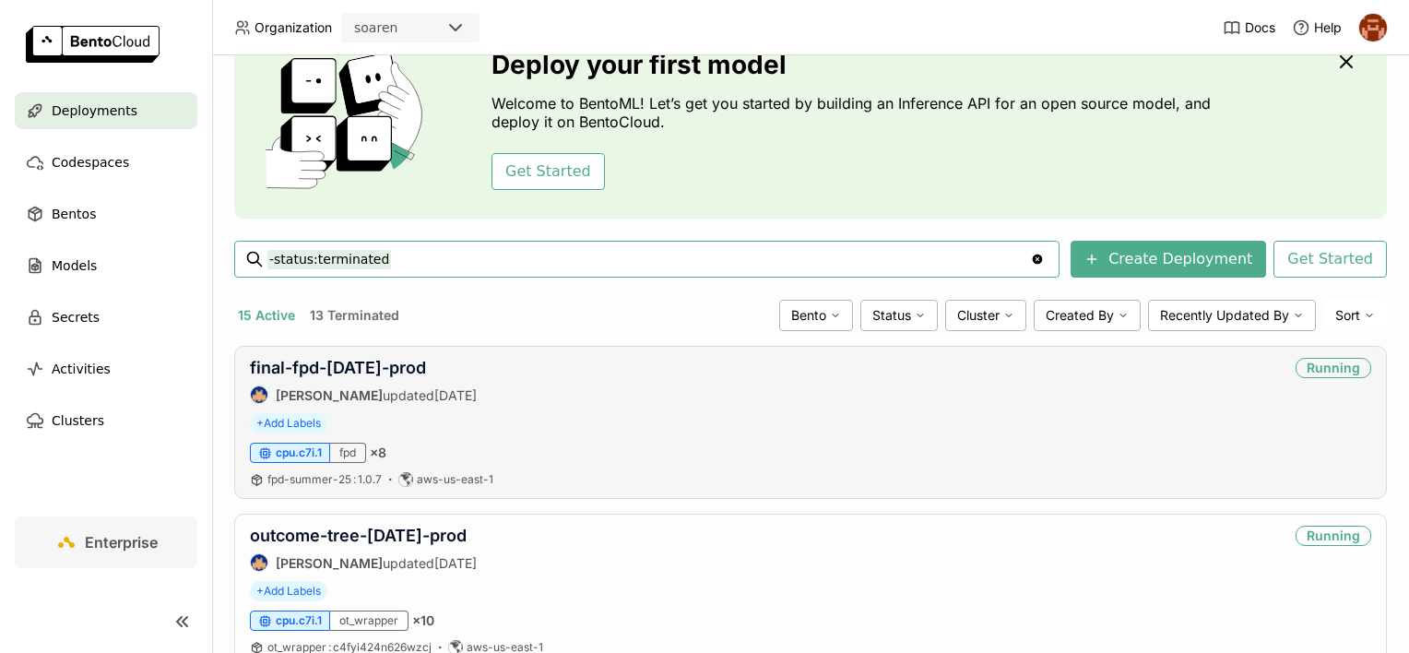
scroll to position [92, 0]
click at [401, 363] on link "final-fpd-[DATE]-prod" at bounding box center [338, 366] width 176 height 19
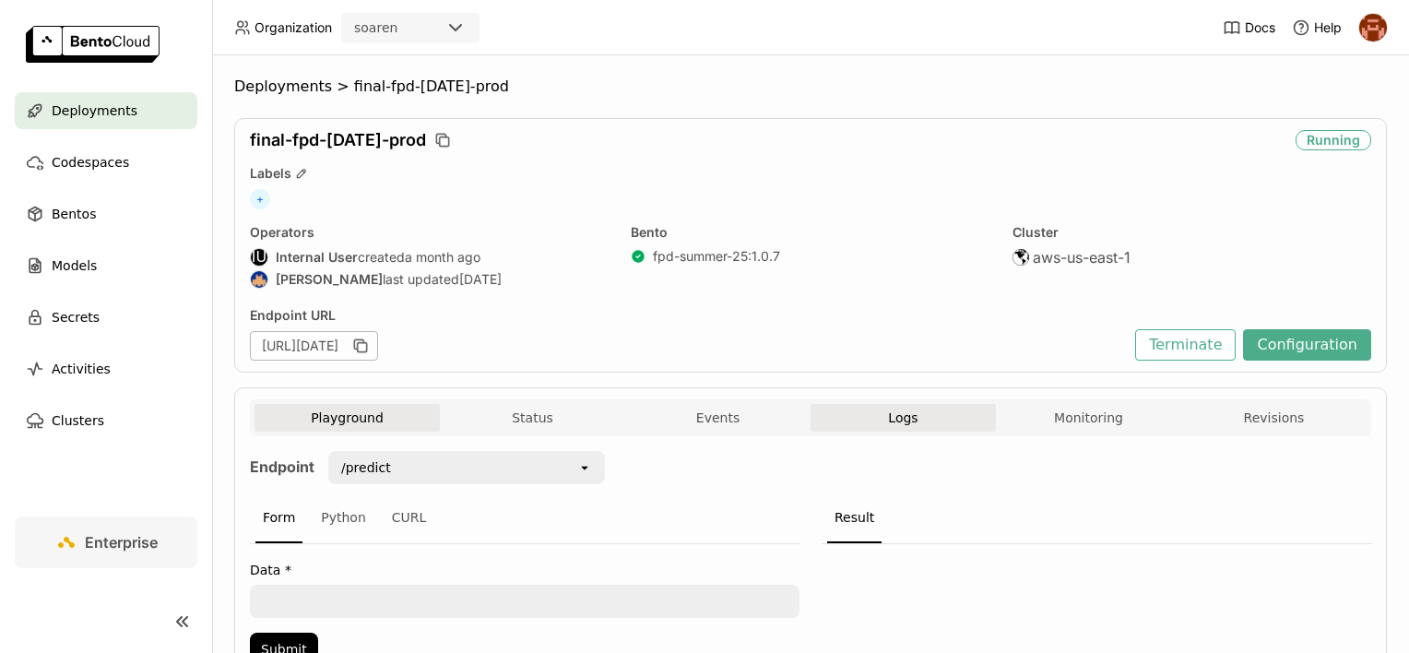
click at [893, 428] on button "Logs" at bounding box center [902, 418] width 185 height 28
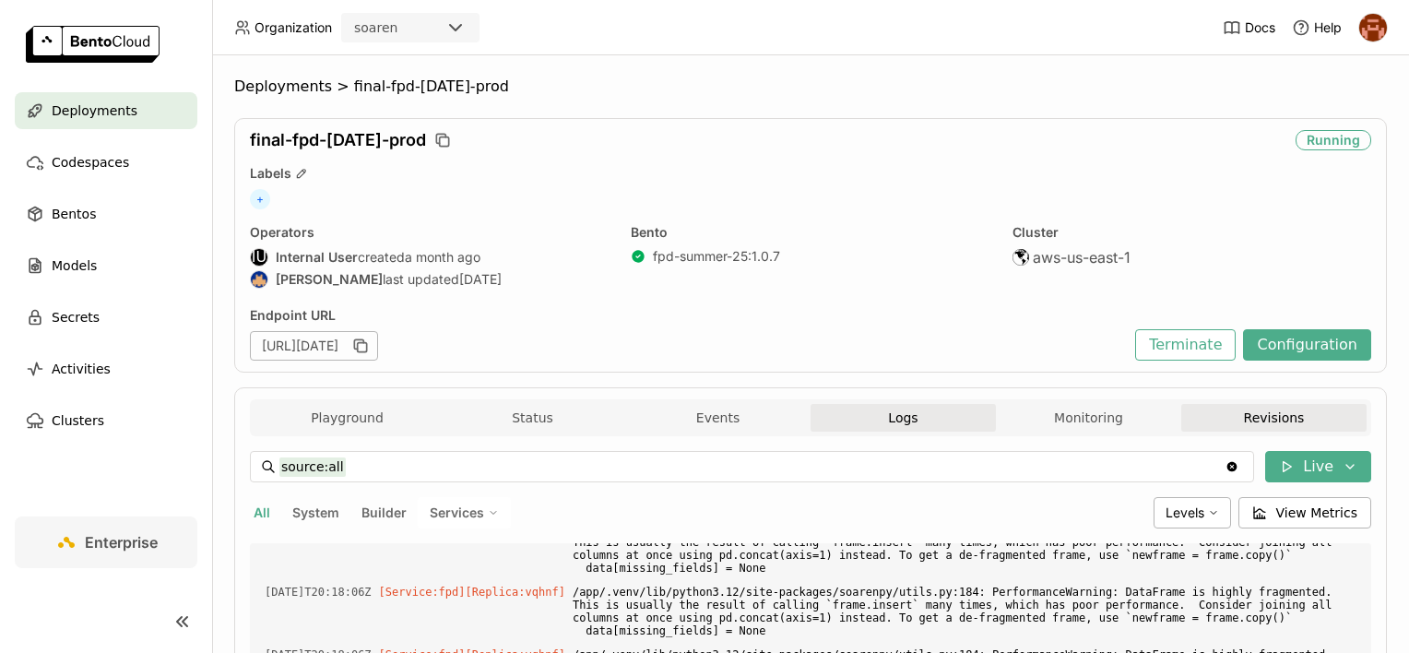
scroll to position [17044, 0]
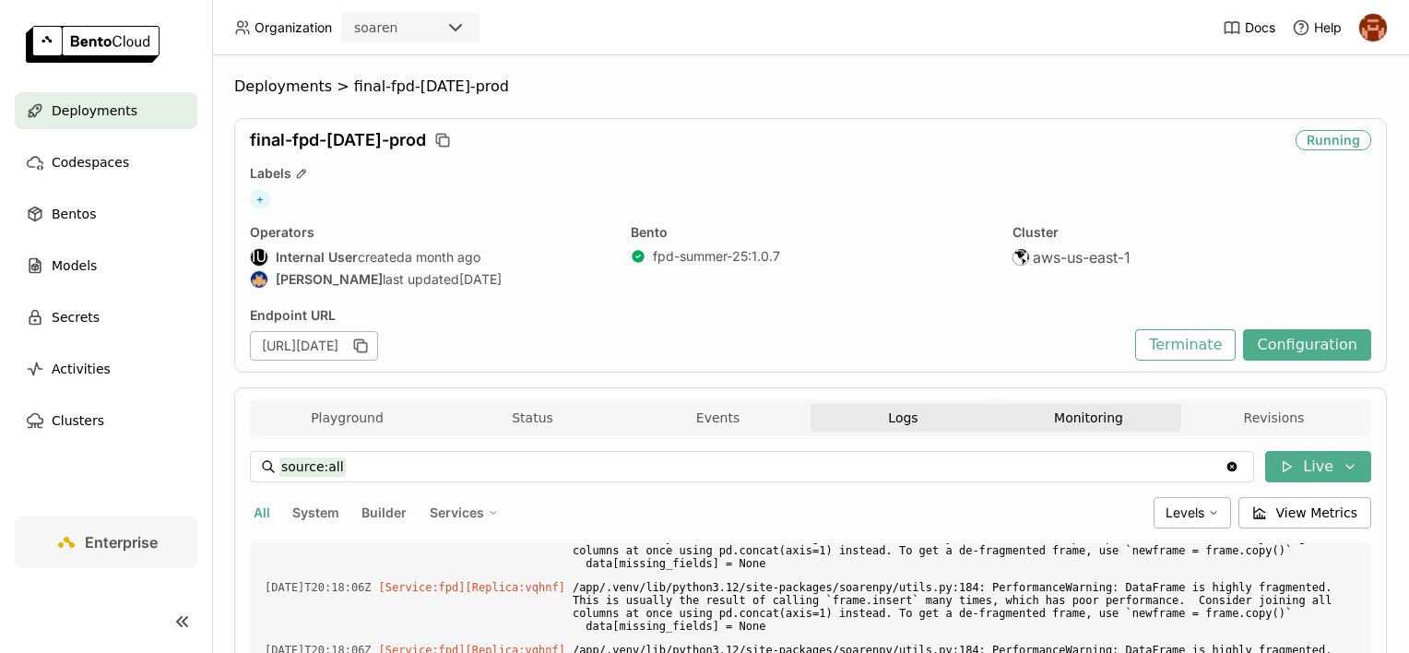
click at [1156, 414] on button "Monitoring" at bounding box center [1088, 418] width 185 height 28
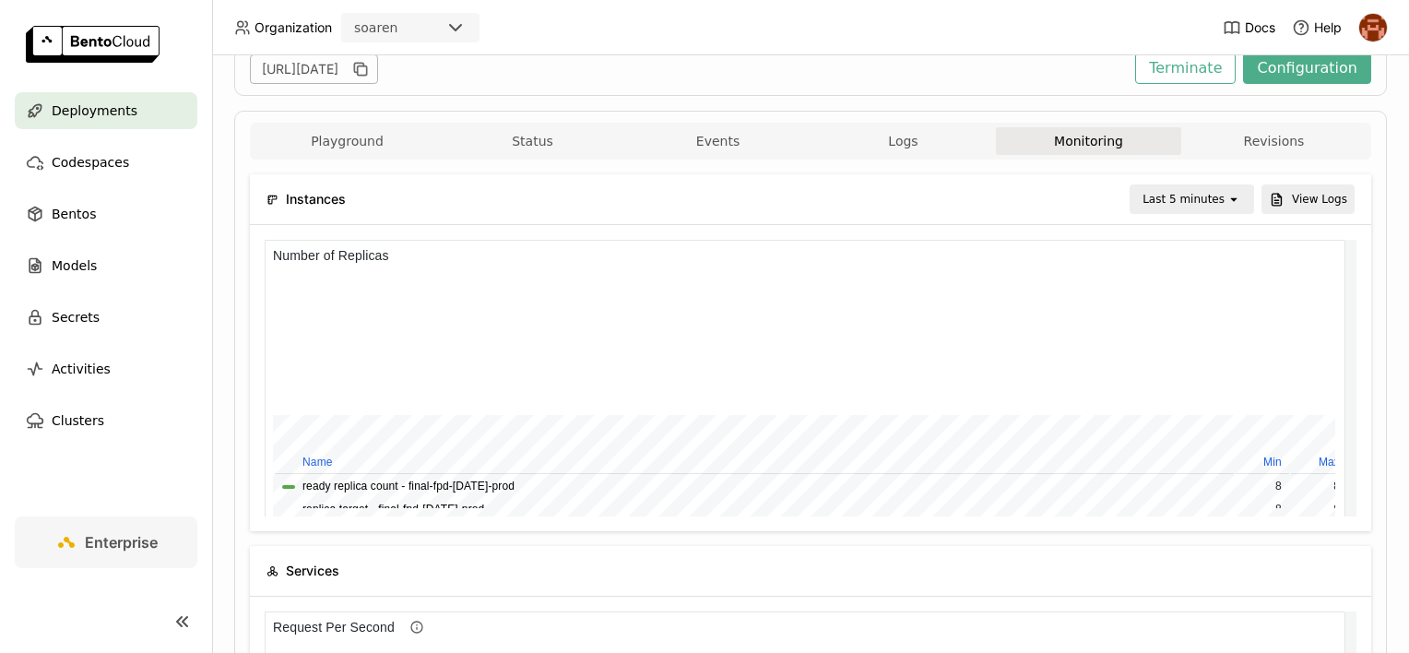
click at [1188, 193] on div "Last 5 minutes" at bounding box center [1183, 199] width 82 height 18
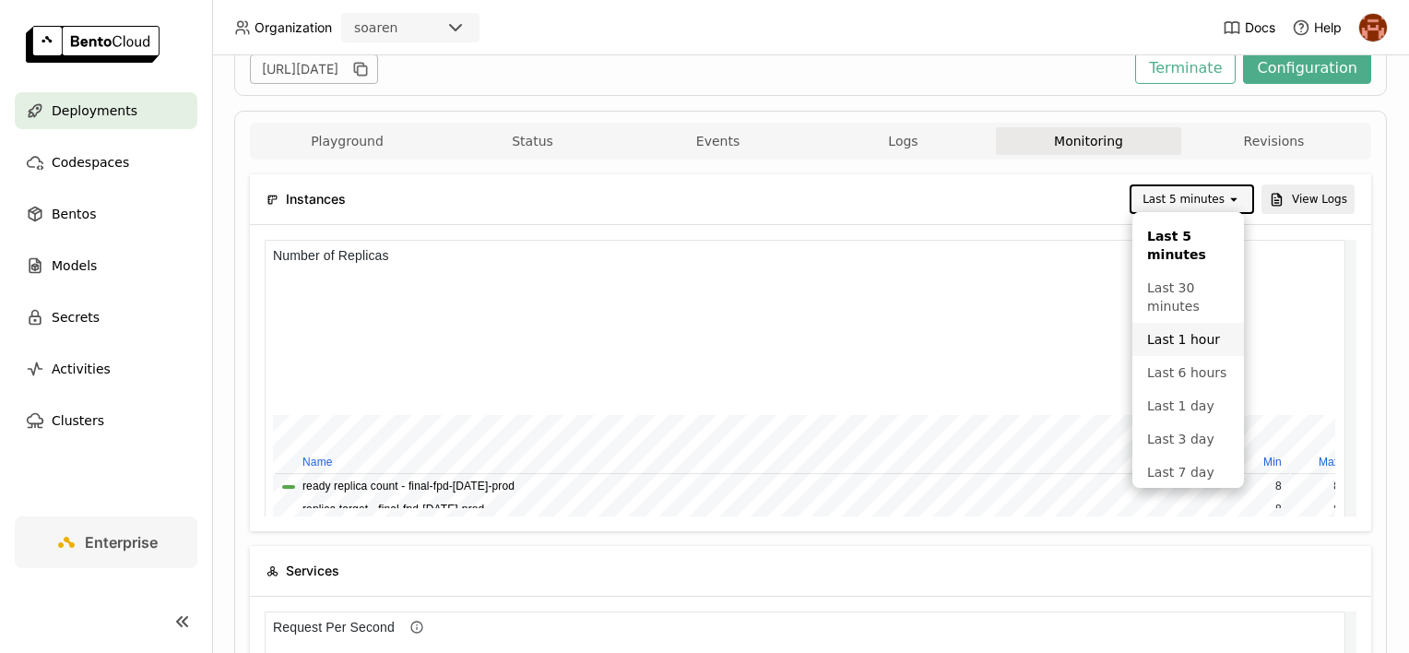
click at [1169, 339] on div "Last 1 hour" at bounding box center [1188, 339] width 82 height 18
